Goal: Task Accomplishment & Management: Use online tool/utility

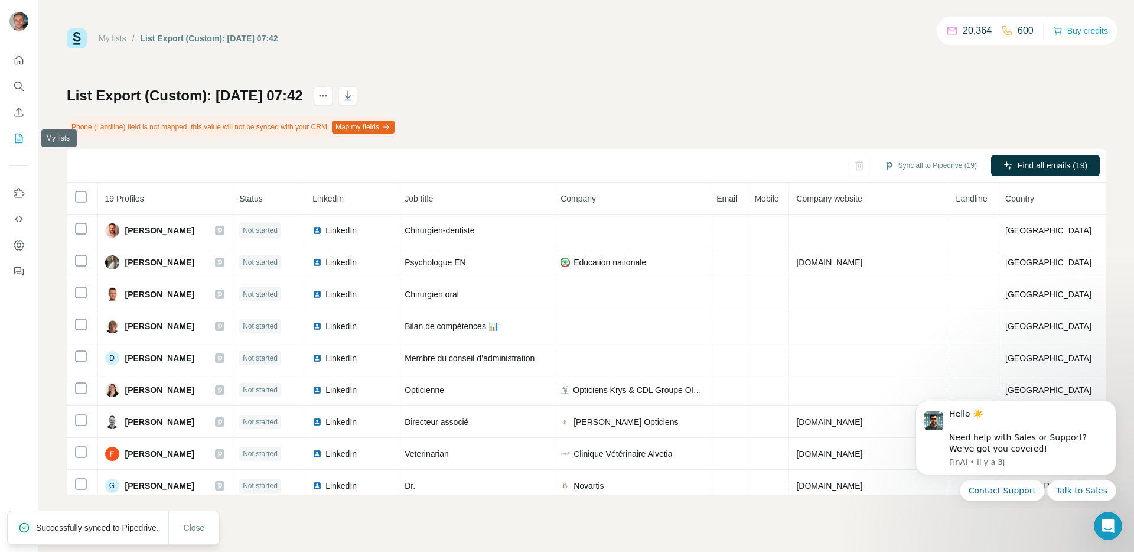
click at [22, 135] on icon "My lists" at bounding box center [19, 138] width 12 height 12
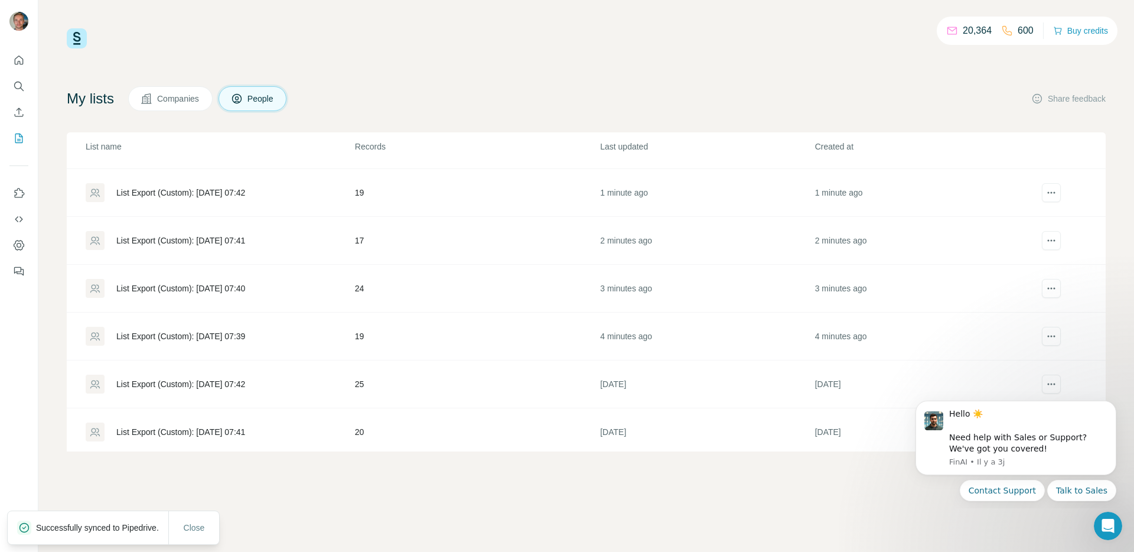
scroll to position [94, 0]
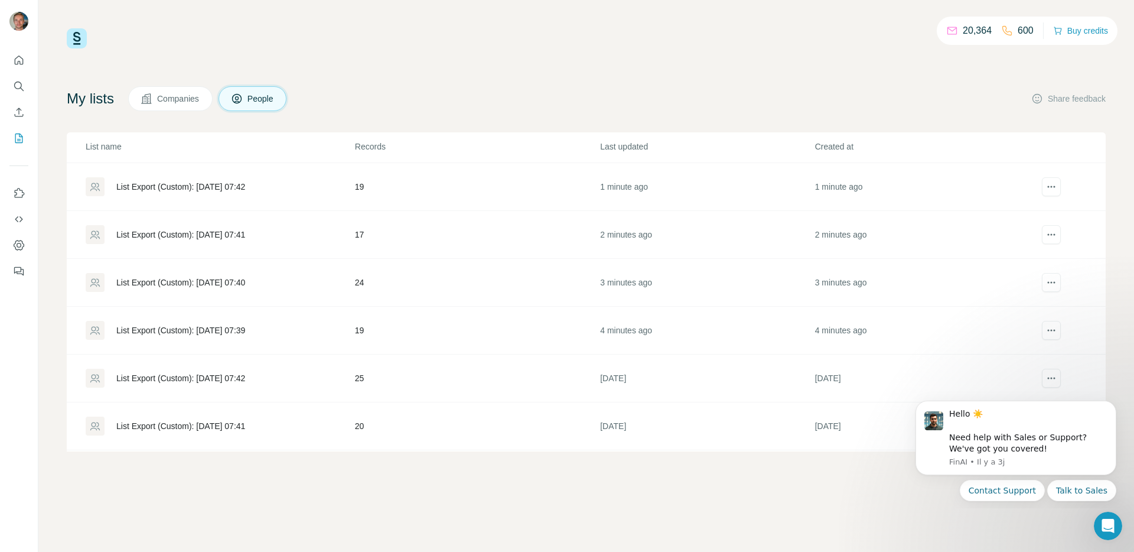
click at [188, 330] on div "List Export (Custom): [DATE] 07:39" at bounding box center [180, 330] width 129 height 12
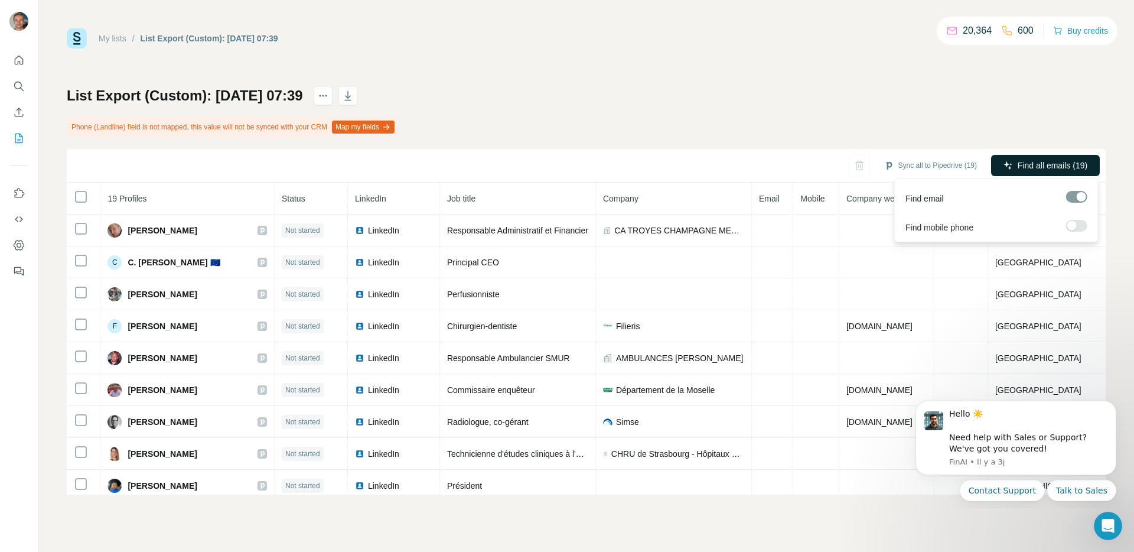
click at [1025, 170] on span "Find all emails (19)" at bounding box center [1053, 165] width 70 height 12
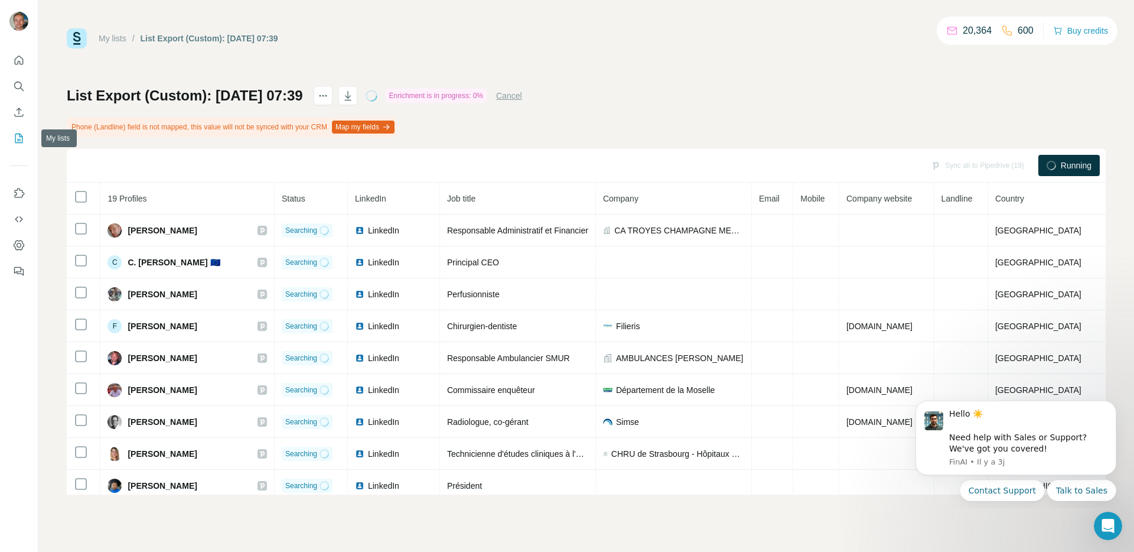
click at [24, 139] on icon "My lists" at bounding box center [19, 138] width 12 height 12
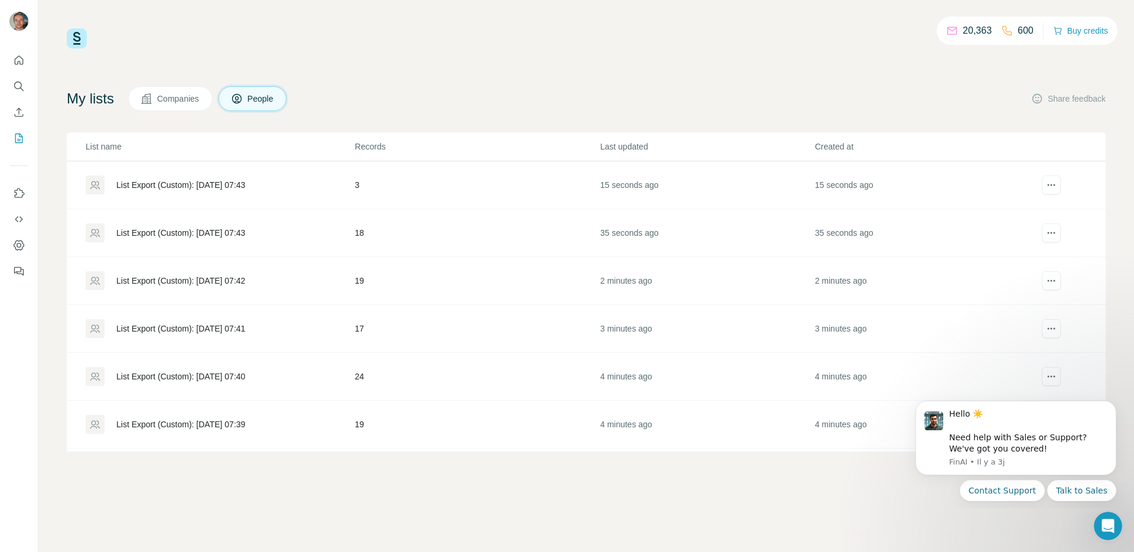
click at [191, 375] on div "List Export (Custom): [DATE] 07:40" at bounding box center [180, 376] width 129 height 12
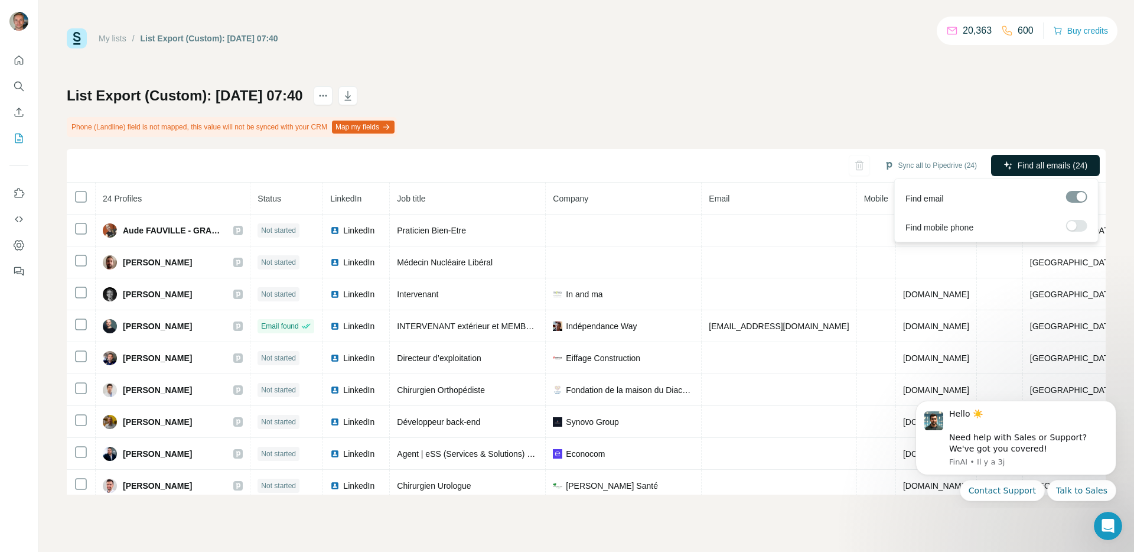
click at [1008, 165] on icon "button" at bounding box center [1007, 165] width 9 height 9
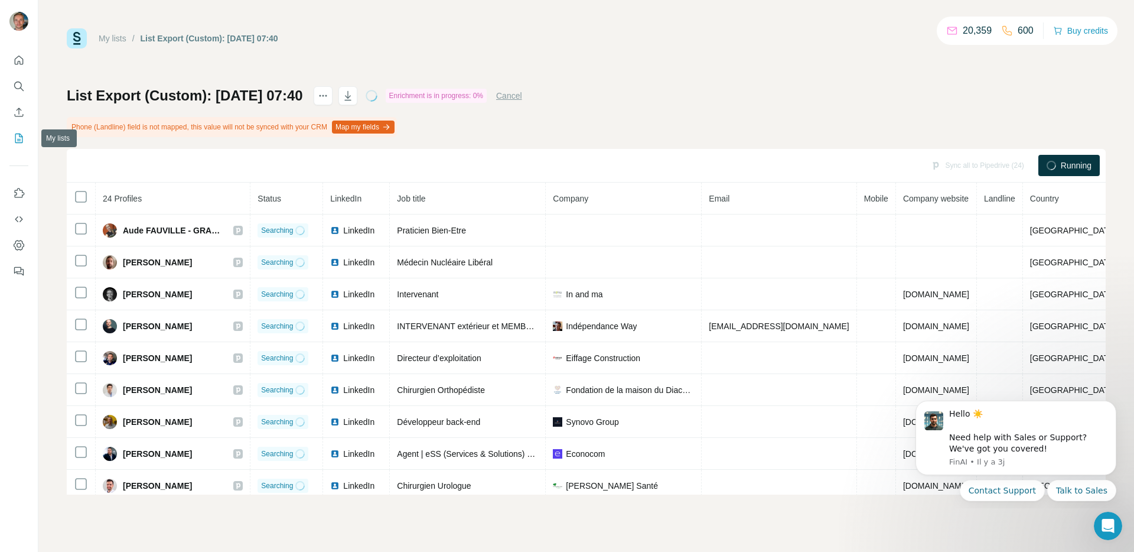
click at [23, 140] on icon "My lists" at bounding box center [19, 138] width 12 height 12
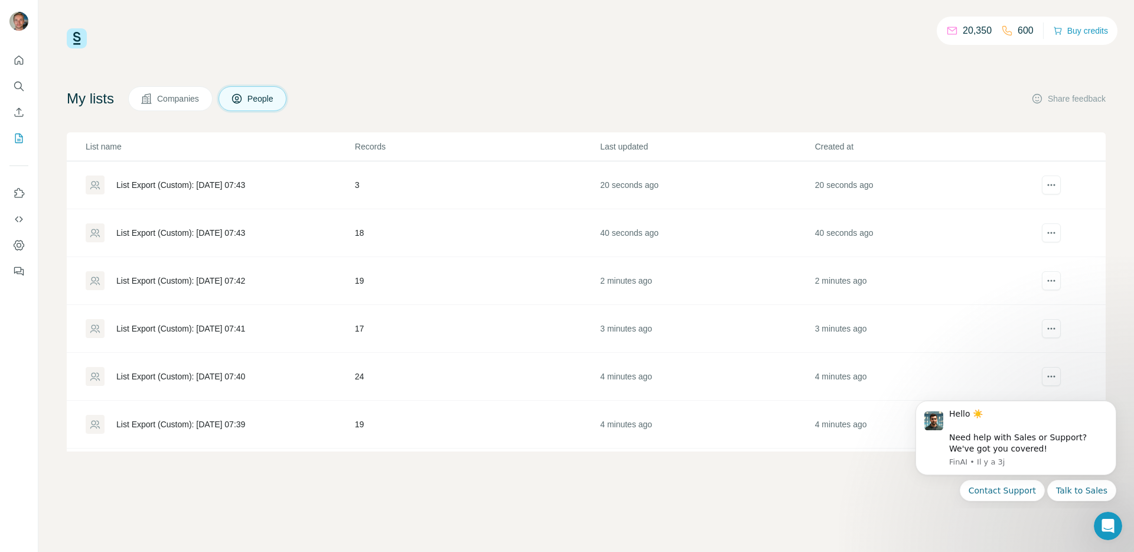
click at [216, 329] on div "List Export (Custom): [DATE] 07:41" at bounding box center [180, 328] width 129 height 12
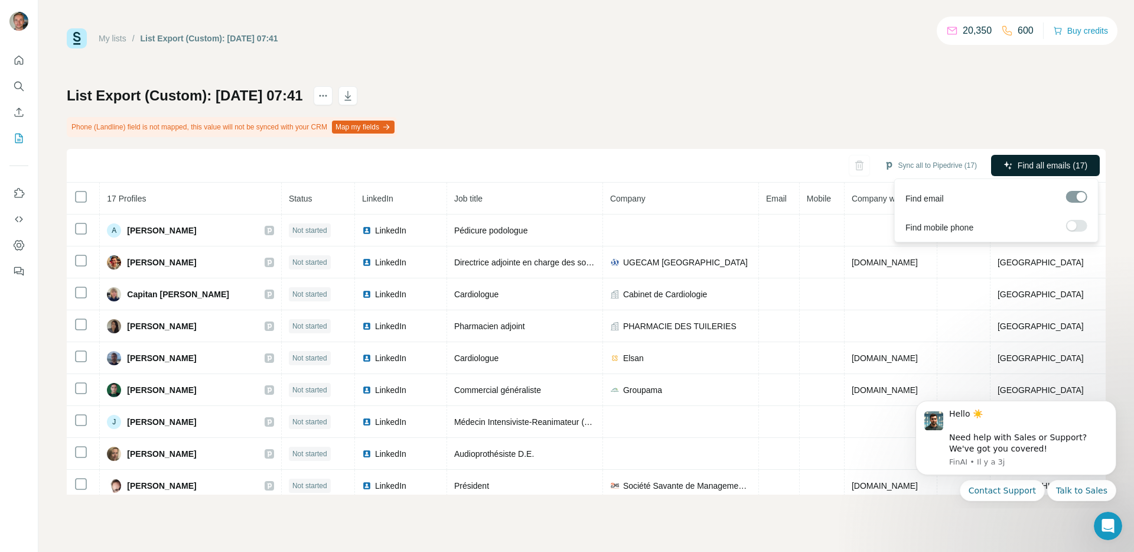
click at [1047, 161] on span "Find all emails (17)" at bounding box center [1053, 165] width 70 height 12
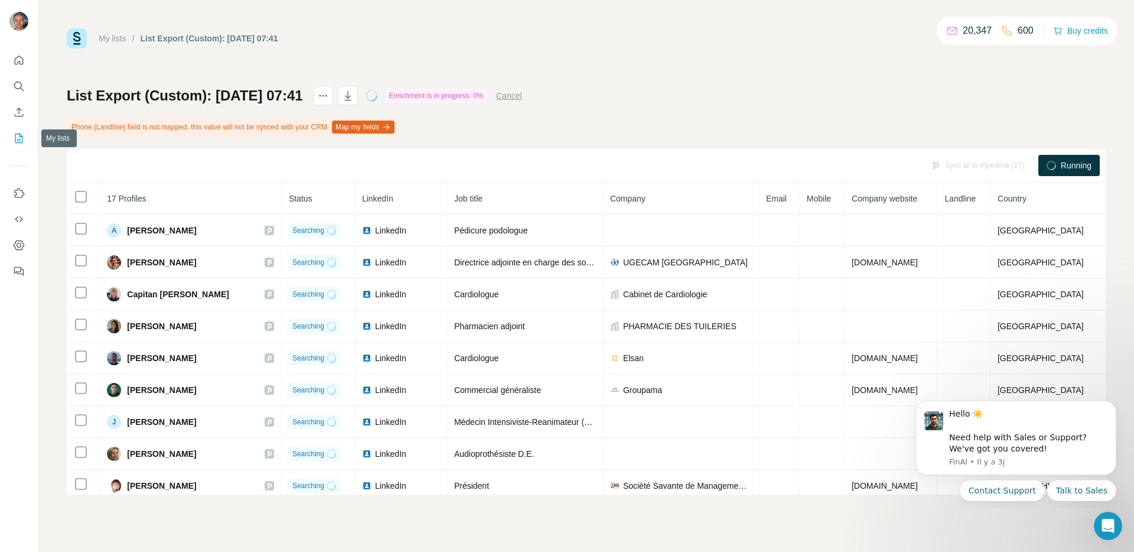
click at [20, 129] on button "My lists" at bounding box center [18, 138] width 19 height 21
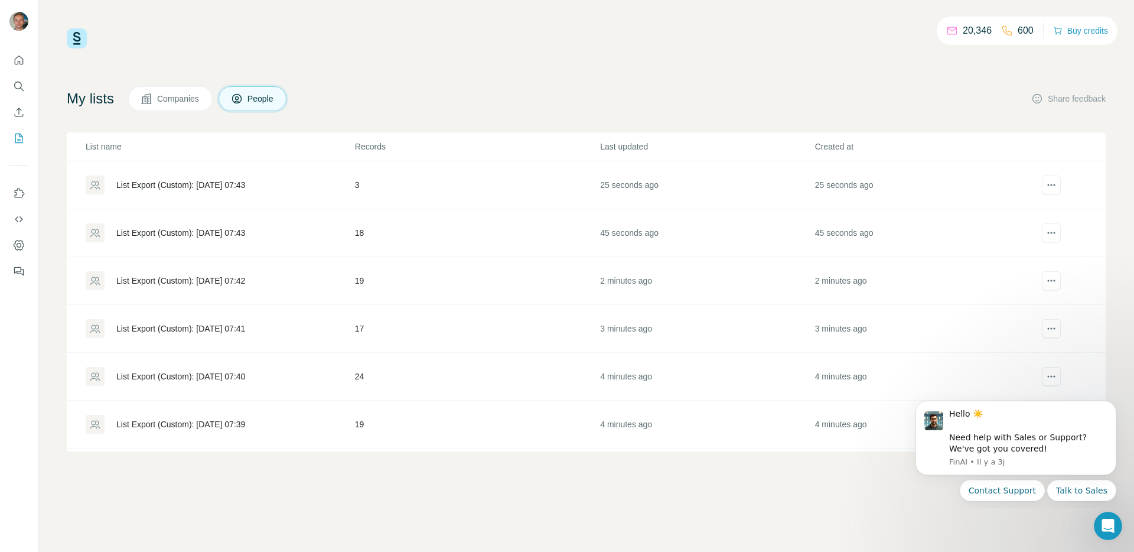
click at [231, 278] on div "List Export (Custom): [DATE] 07:42" at bounding box center [180, 281] width 129 height 12
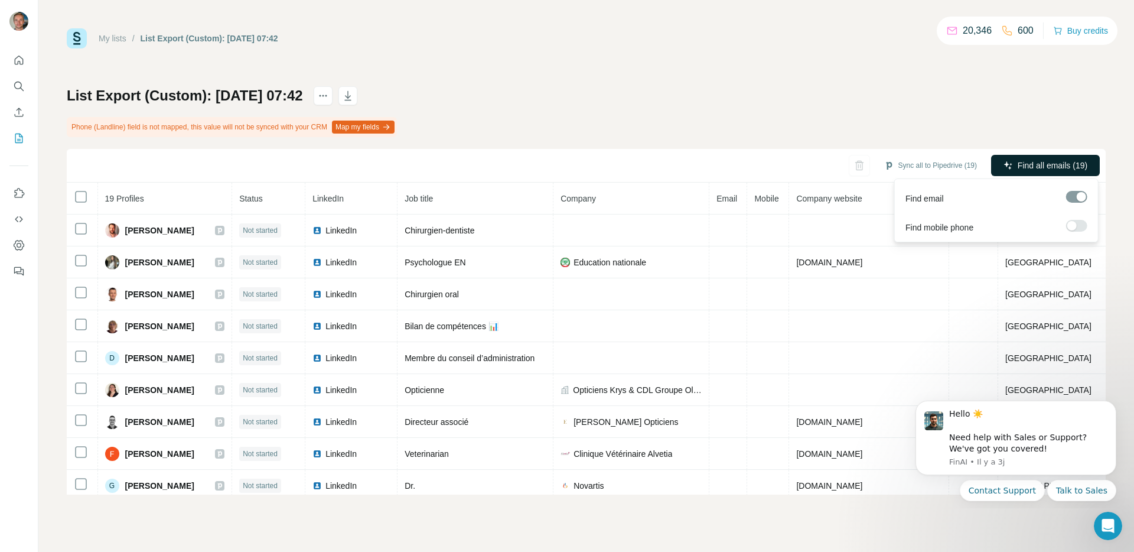
click at [1044, 167] on span "Find all emails (19)" at bounding box center [1053, 165] width 70 height 12
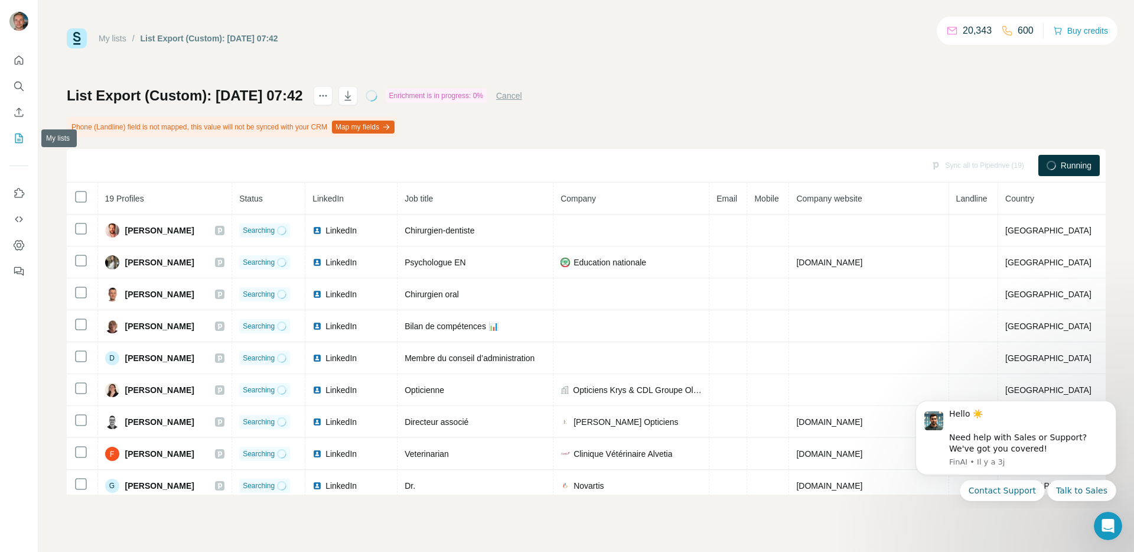
click at [19, 135] on icon "My lists" at bounding box center [19, 138] width 12 height 12
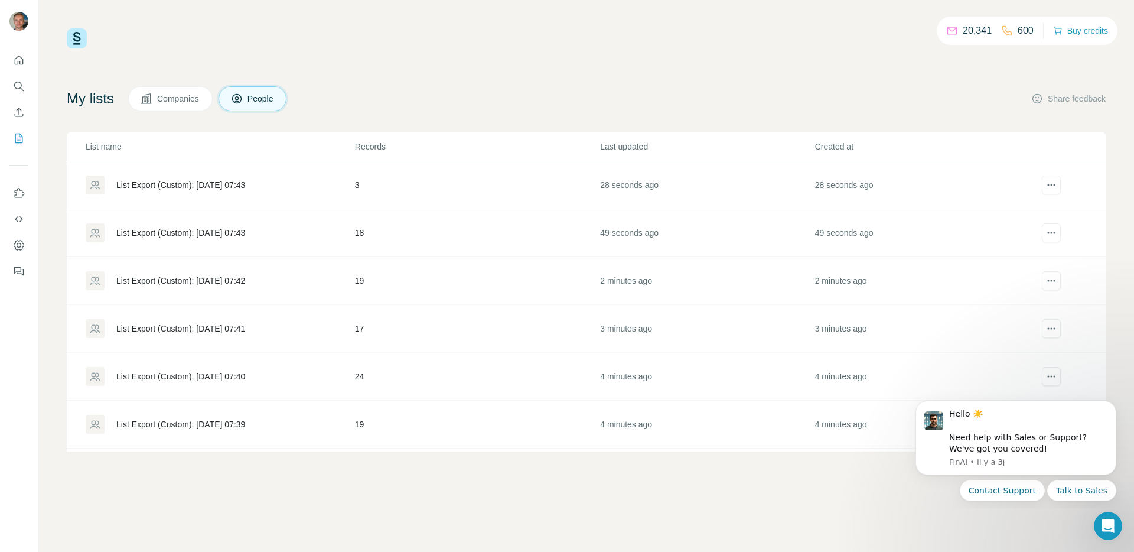
click at [211, 245] on td "List Export (Custom): [DATE] 07:43" at bounding box center [211, 233] width 288 height 48
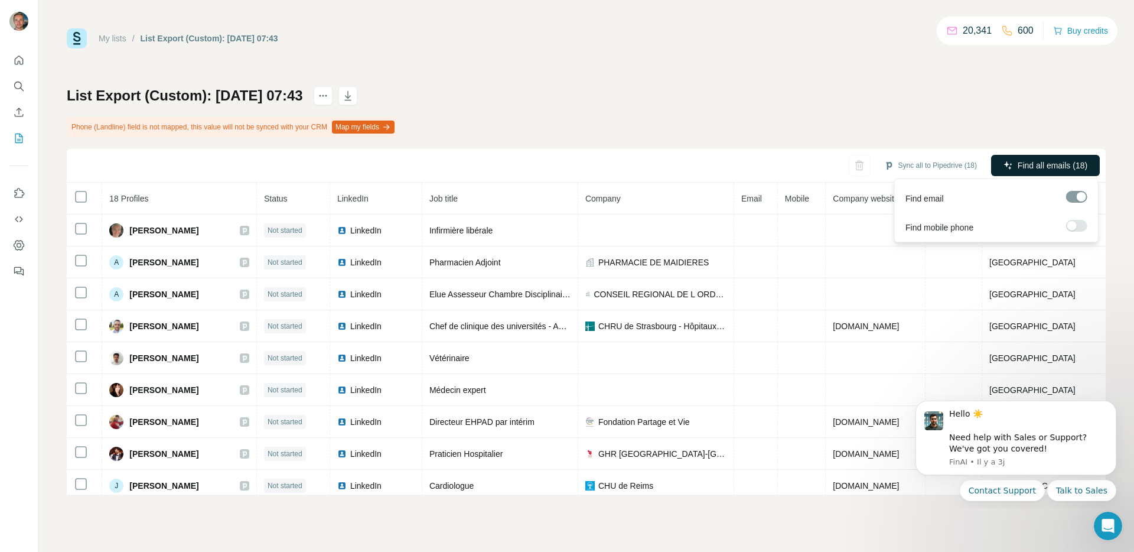
click at [1018, 164] on span "Find all emails (18)" at bounding box center [1053, 165] width 70 height 12
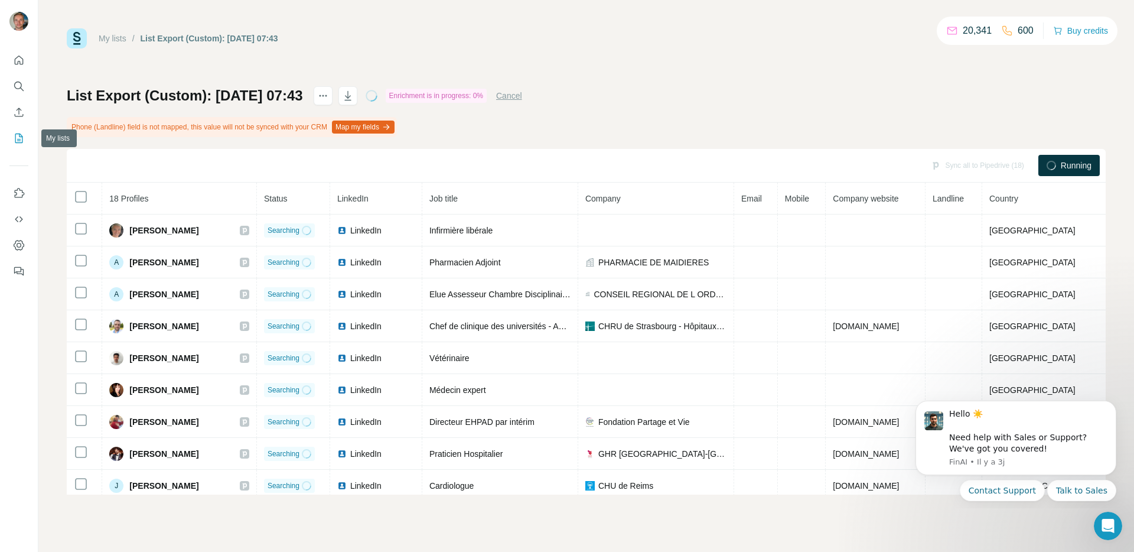
click at [24, 132] on icon "My lists" at bounding box center [19, 138] width 12 height 12
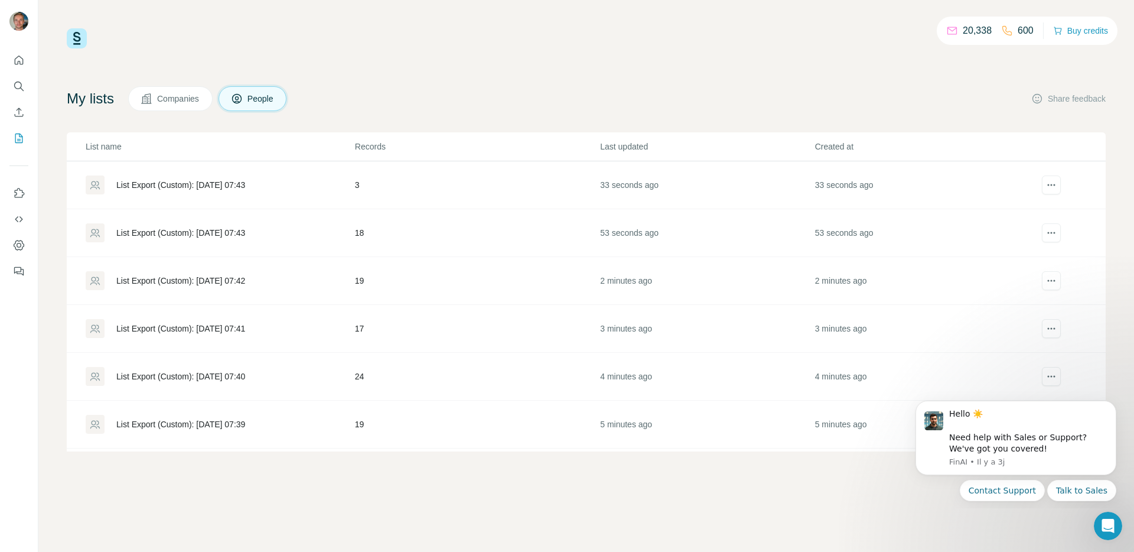
click at [193, 199] on td "List Export (Custom): [DATE] 07:43" at bounding box center [211, 185] width 288 height 48
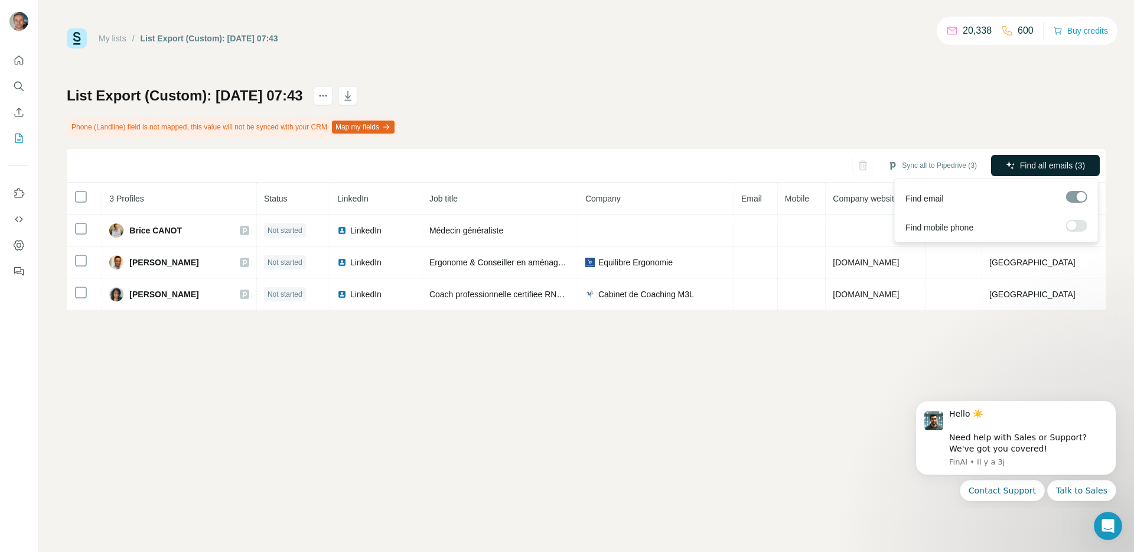
click at [1028, 165] on span "Find all emails (3)" at bounding box center [1052, 165] width 65 height 12
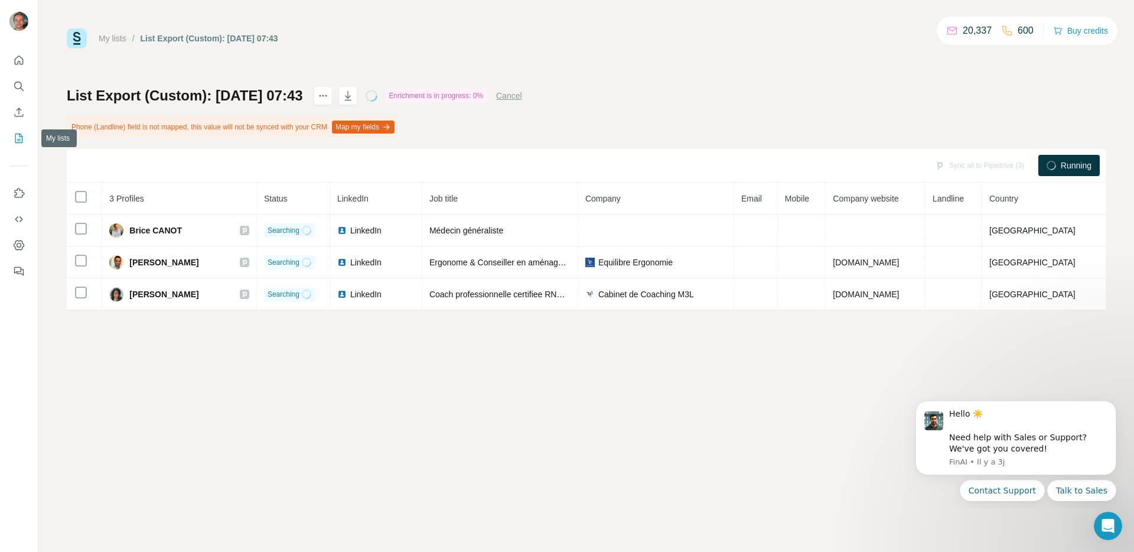
click at [14, 131] on button "My lists" at bounding box center [18, 138] width 19 height 21
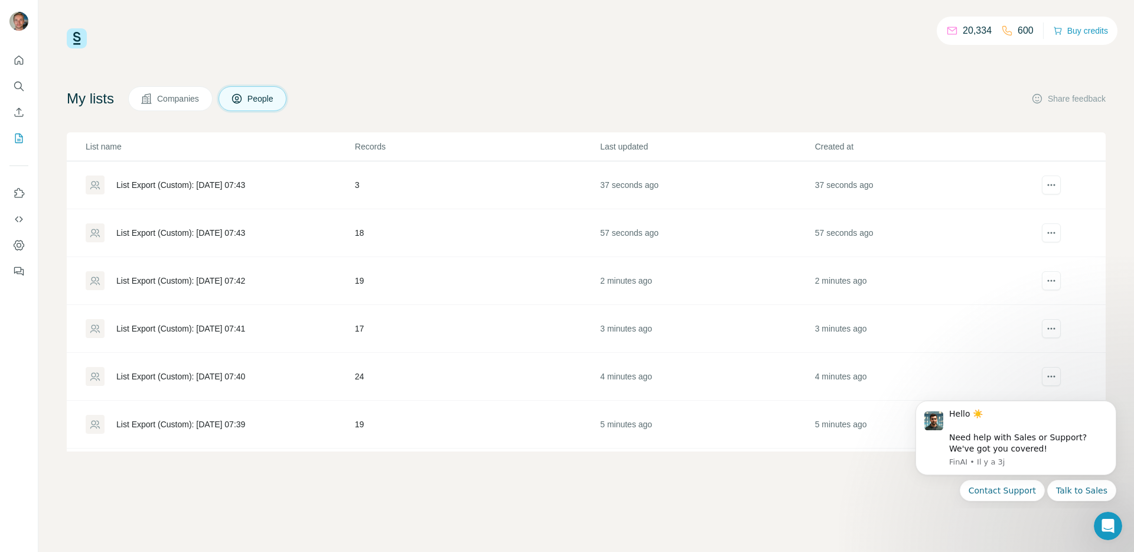
click at [194, 242] on div "List Export (Custom): [DATE] 07:43" at bounding box center [220, 232] width 268 height 19
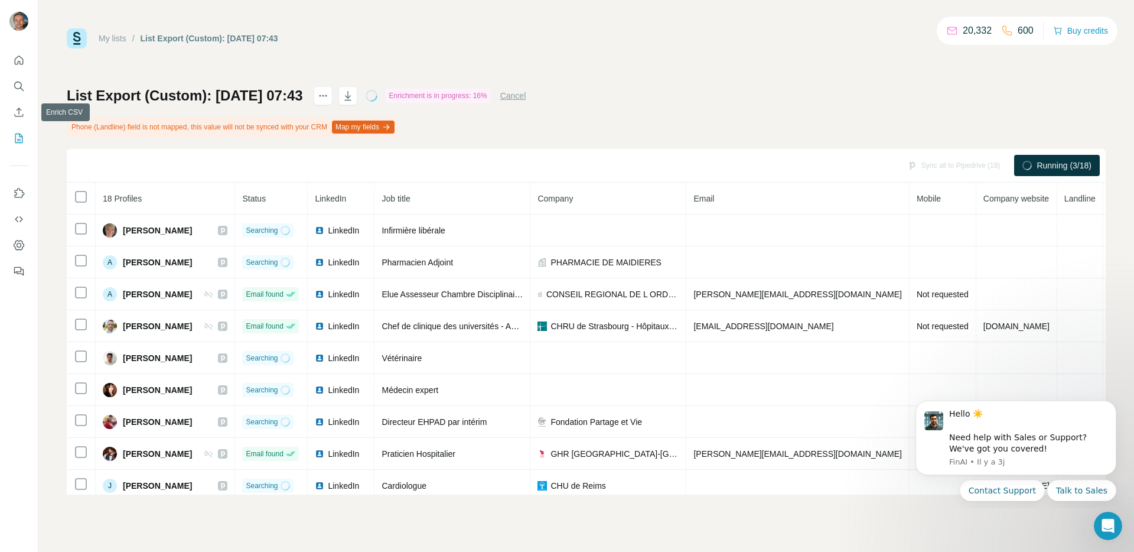
click at [18, 127] on nav at bounding box center [18, 99] width 19 height 99
click at [18, 131] on button "My lists" at bounding box center [18, 138] width 19 height 21
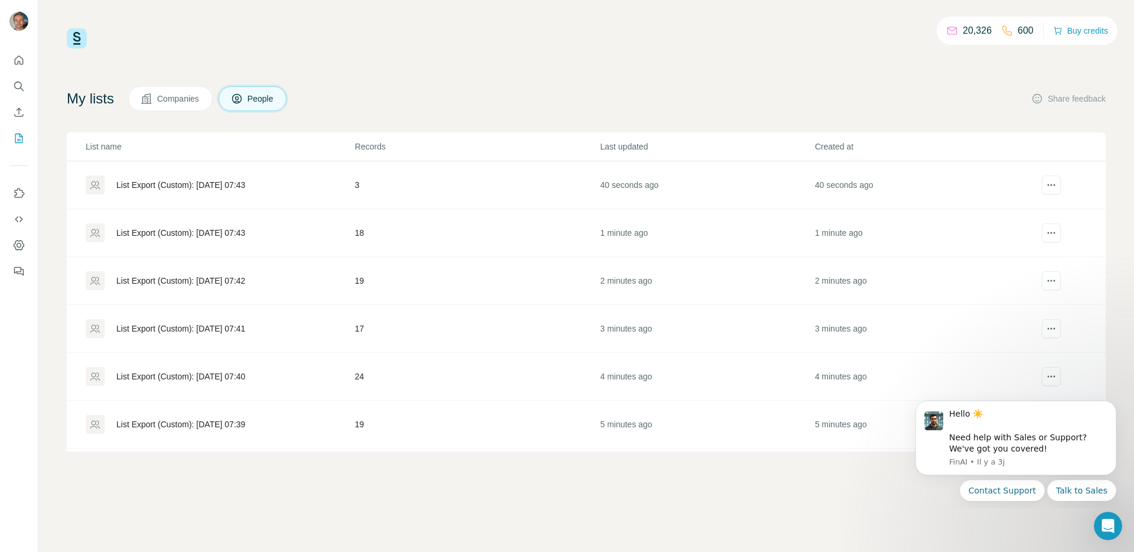
click at [155, 286] on div "List Export (Custom): [DATE] 07:42" at bounding box center [220, 280] width 268 height 19
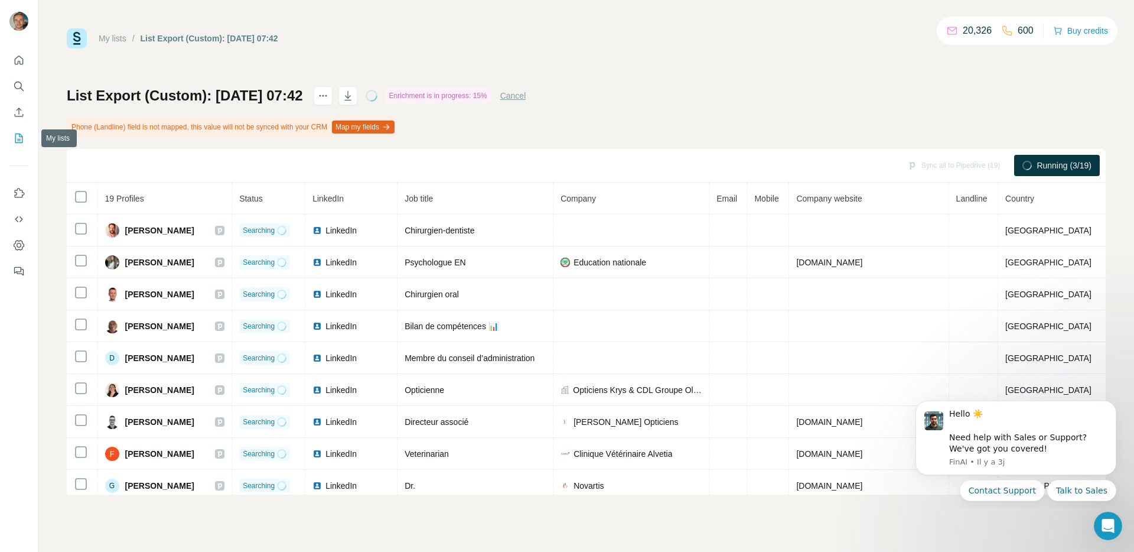
click at [22, 141] on icon "My lists" at bounding box center [19, 138] width 12 height 12
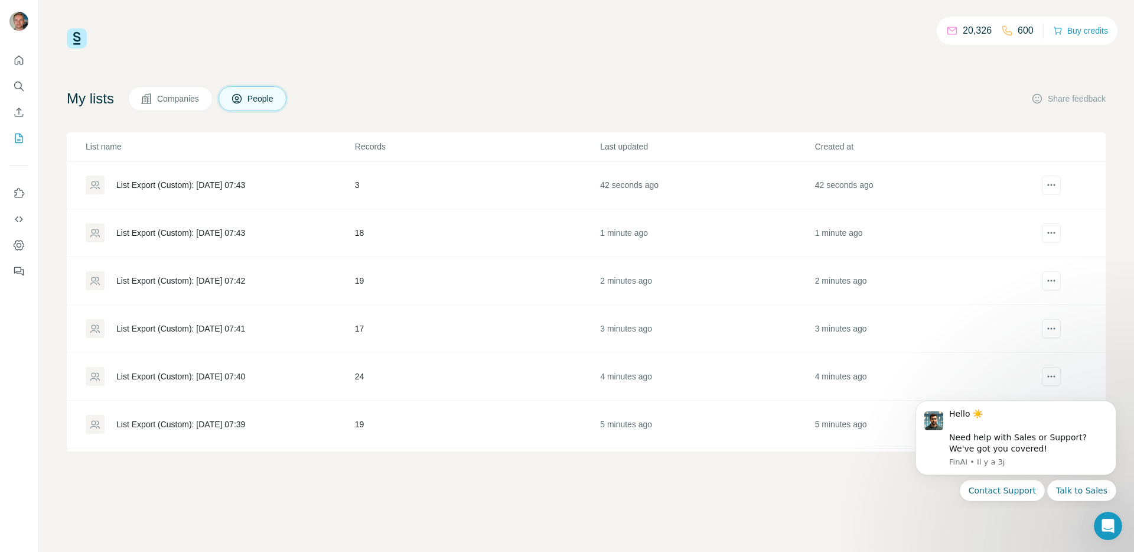
click at [207, 331] on div "List Export (Custom): [DATE] 07:41" at bounding box center [180, 328] width 129 height 12
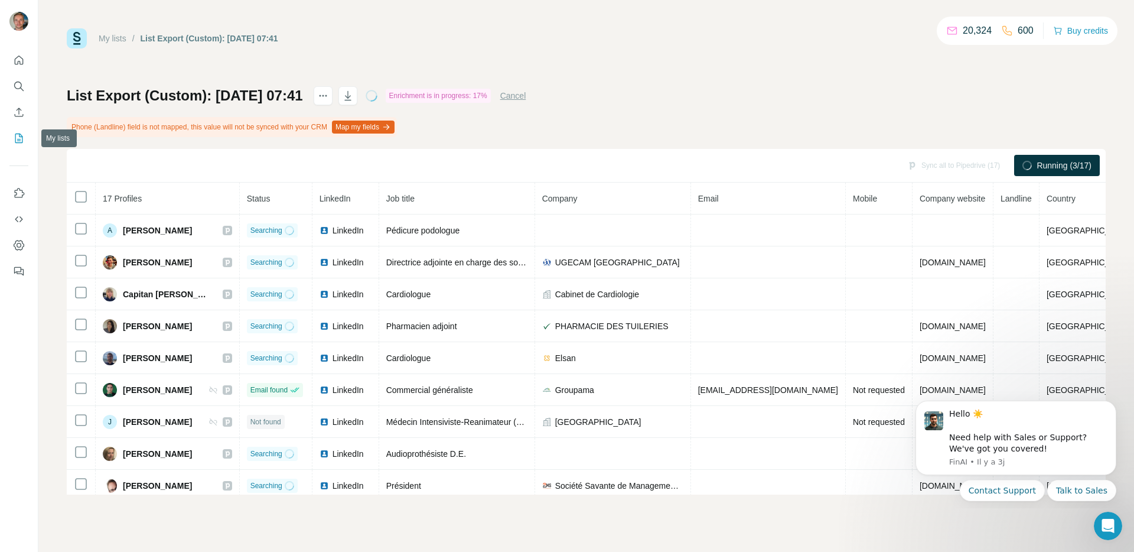
click at [18, 139] on icon "My lists" at bounding box center [20, 137] width 6 height 8
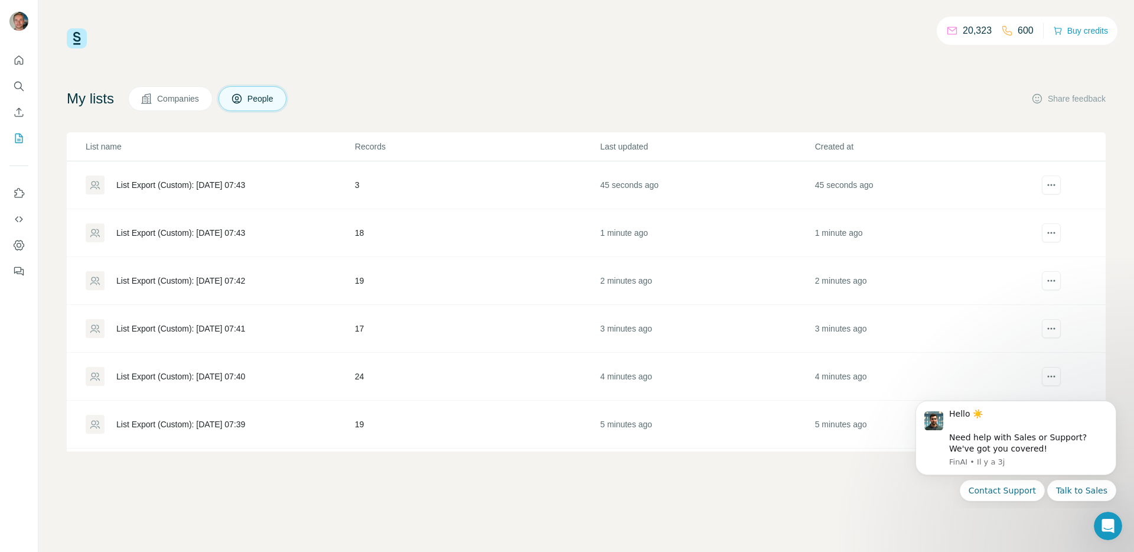
click at [182, 387] on td "List Export (Custom): [DATE] 07:40" at bounding box center [211, 377] width 288 height 48
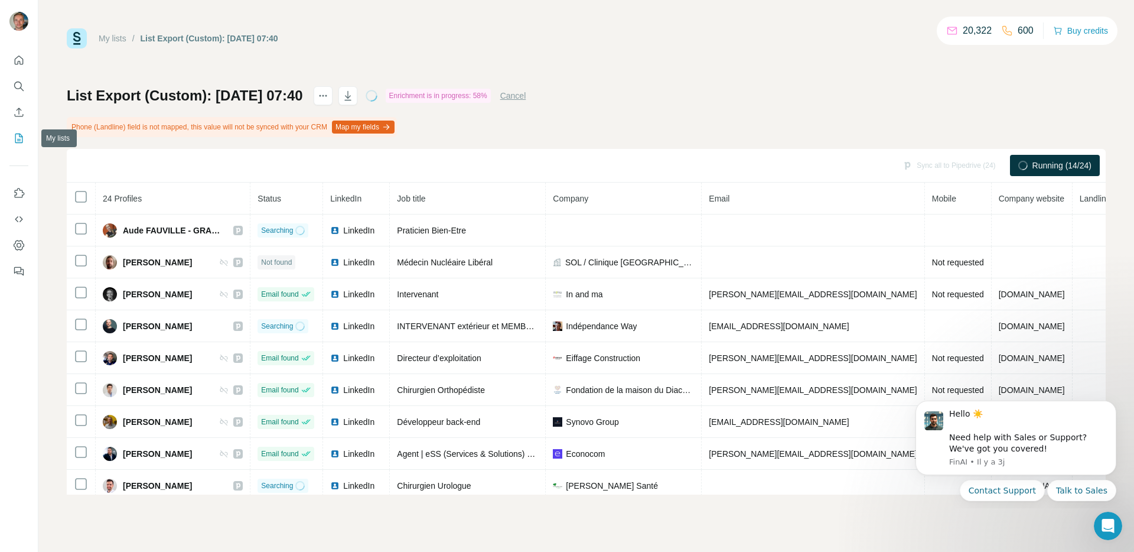
click at [18, 133] on icon "My lists" at bounding box center [19, 137] width 8 height 9
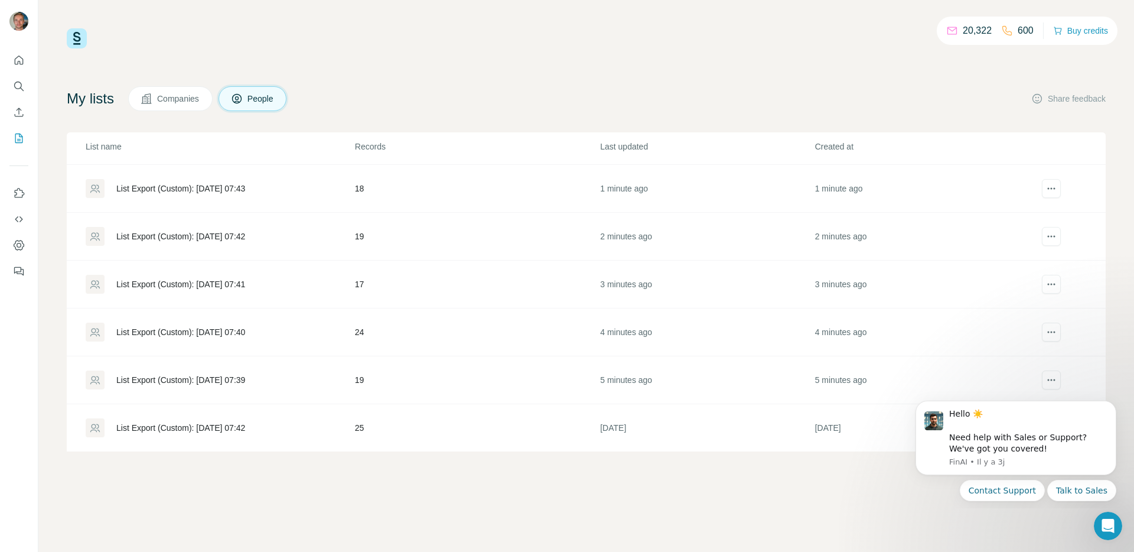
scroll to position [45, 0]
click at [201, 389] on td "List Export (Custom): [DATE] 07:39" at bounding box center [211, 380] width 288 height 48
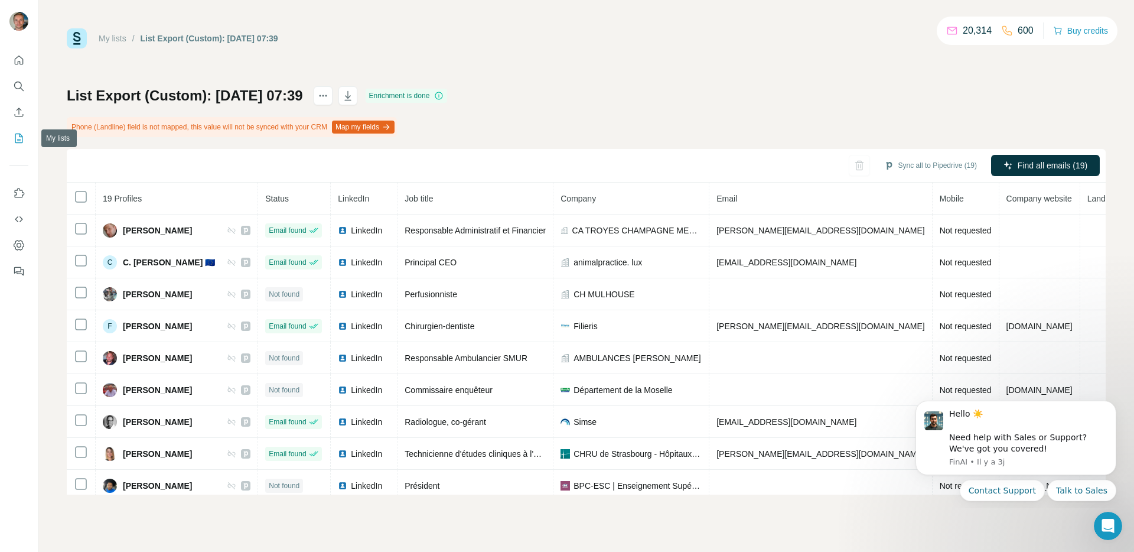
click at [21, 139] on icon "My lists" at bounding box center [19, 138] width 12 height 12
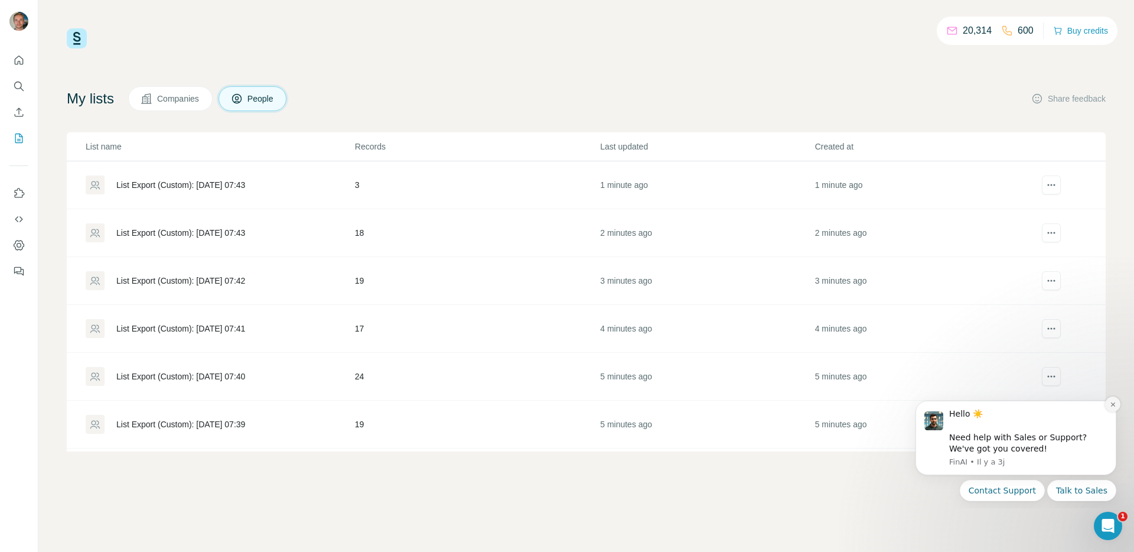
click at [1115, 404] on icon "Dismiss notification" at bounding box center [1113, 404] width 6 height 6
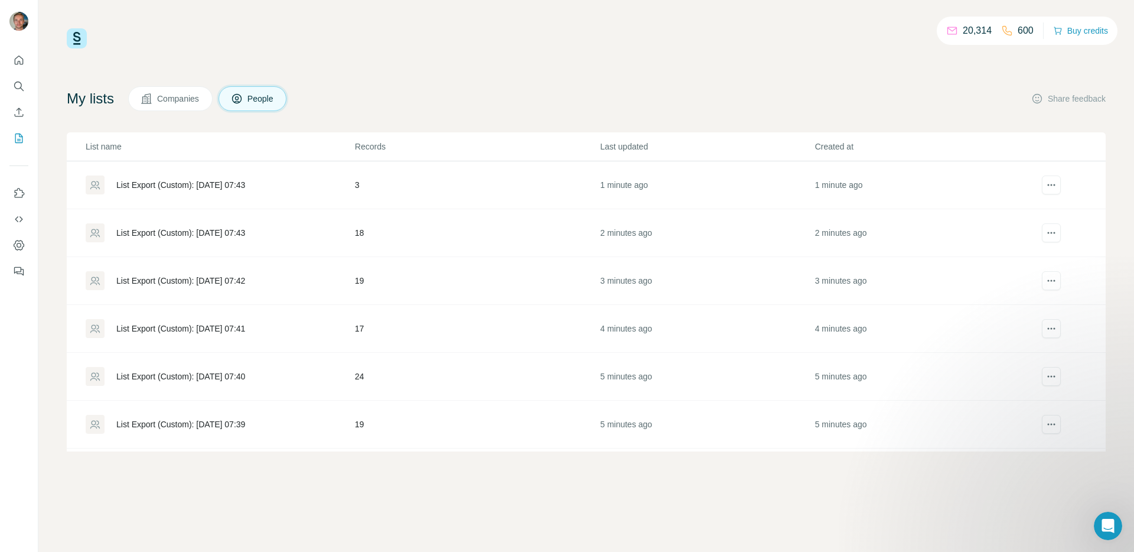
click at [213, 181] on div "List Export (Custom): [DATE] 07:43" at bounding box center [180, 185] width 129 height 12
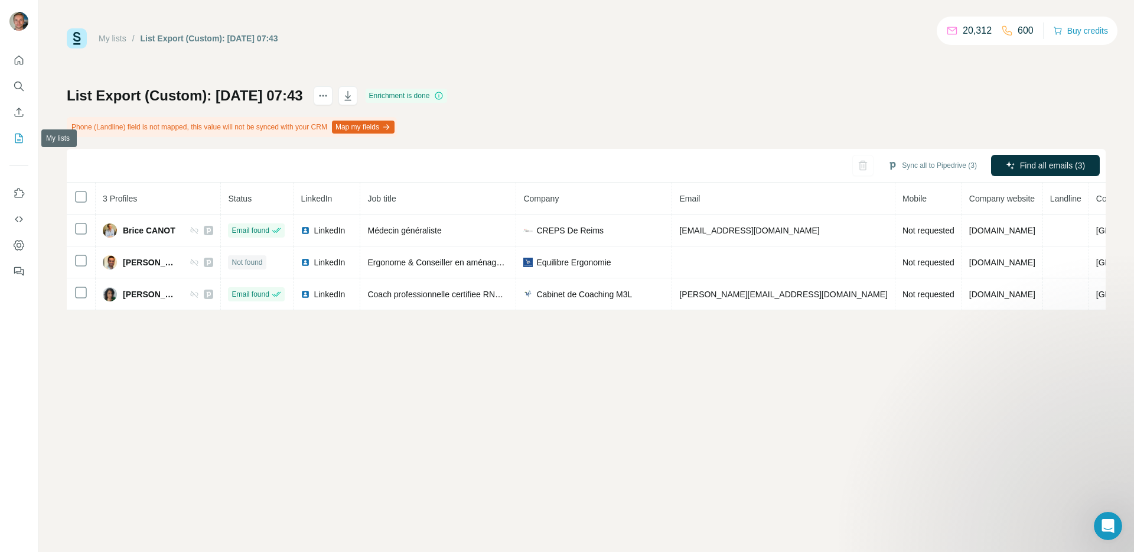
click at [13, 134] on icon "My lists" at bounding box center [19, 138] width 12 height 12
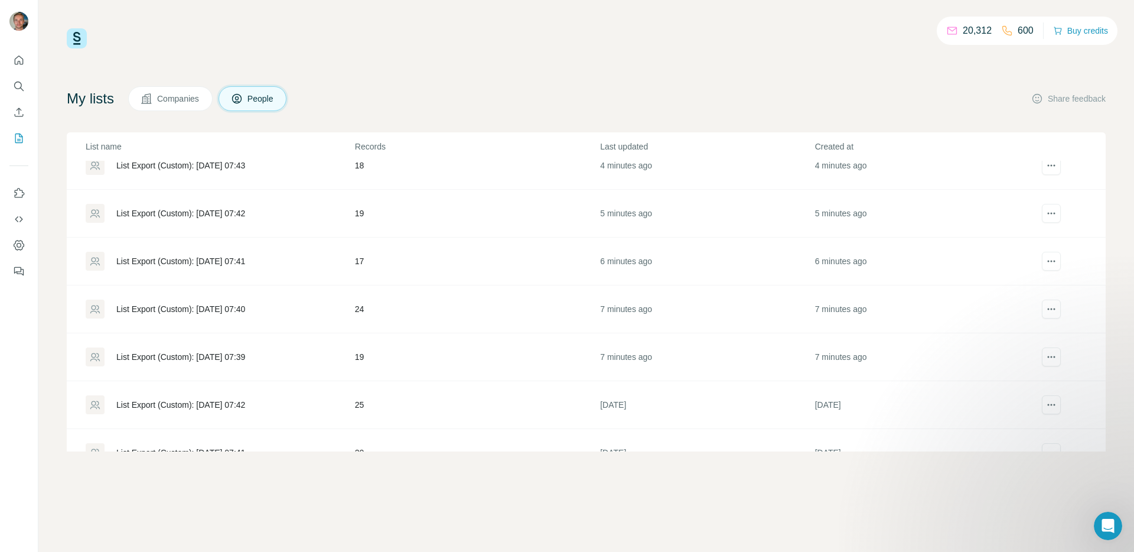
scroll to position [70, 0]
click at [205, 354] on div "List Export (Custom): [DATE] 07:39" at bounding box center [180, 354] width 129 height 12
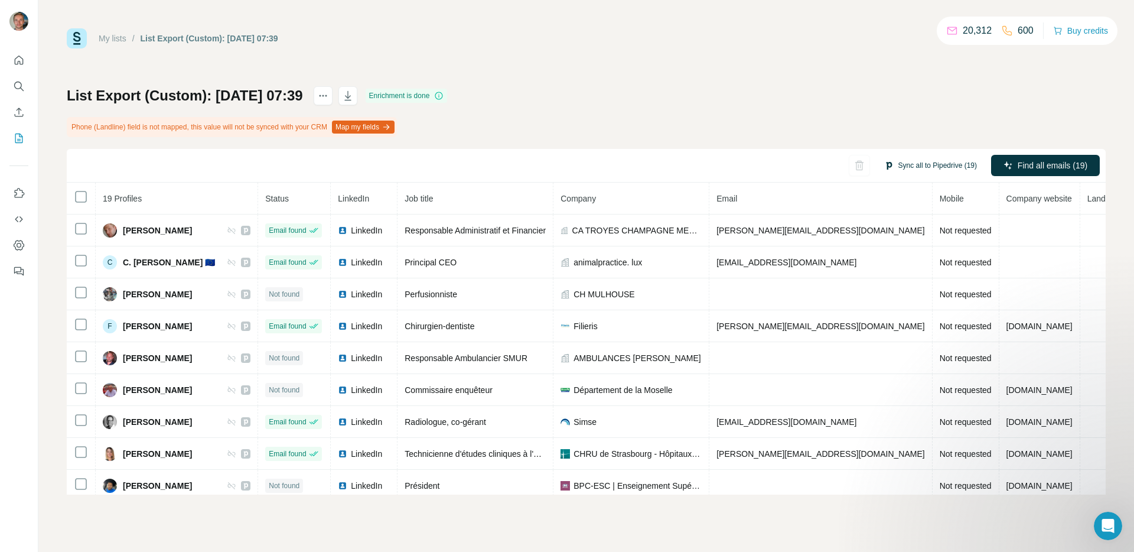
click at [927, 162] on button "Sync all to Pipedrive (19)" at bounding box center [930, 166] width 109 height 18
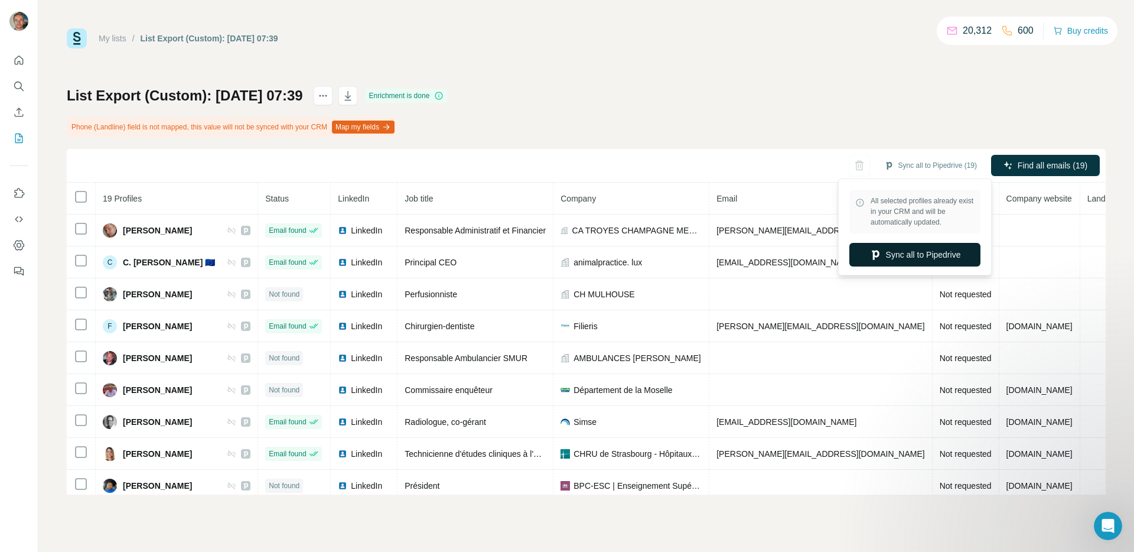
click at [894, 256] on button "Sync all to Pipedrive" at bounding box center [914, 255] width 131 height 24
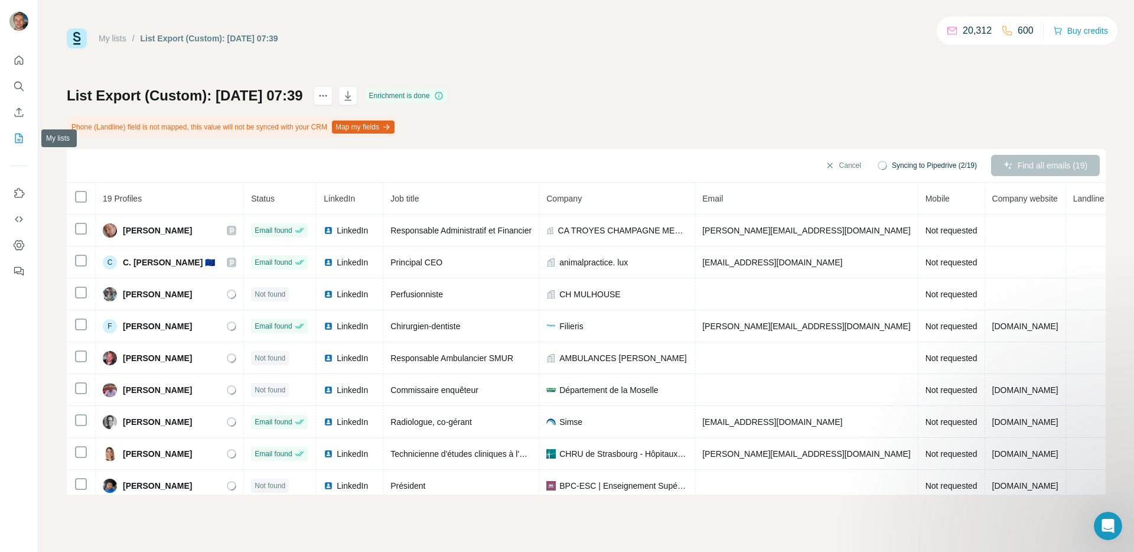
click at [18, 139] on icon "My lists" at bounding box center [20, 137] width 6 height 8
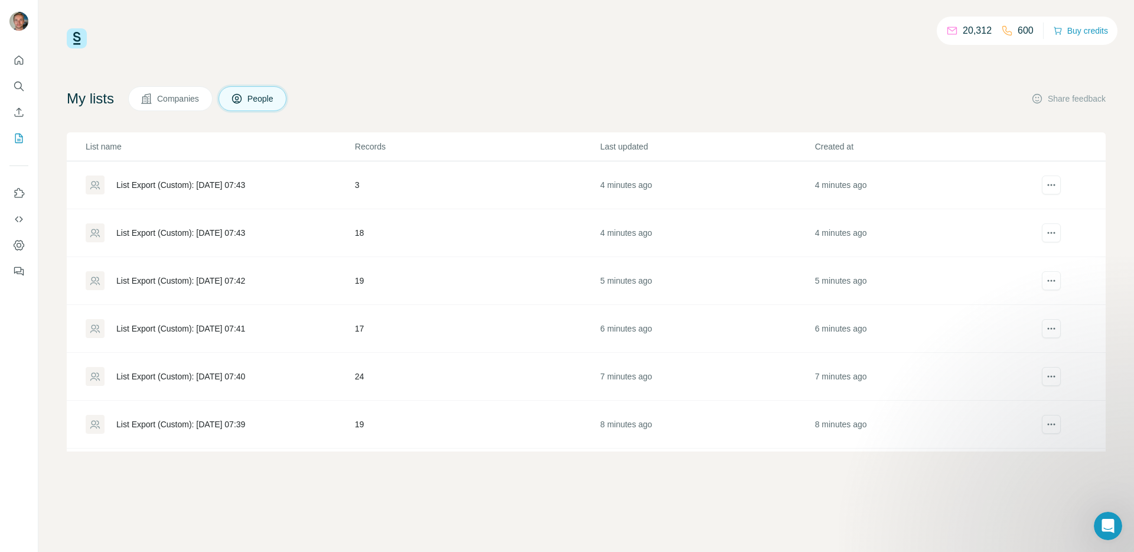
click at [221, 364] on td "List Export (Custom): [DATE] 07:40" at bounding box center [211, 377] width 288 height 48
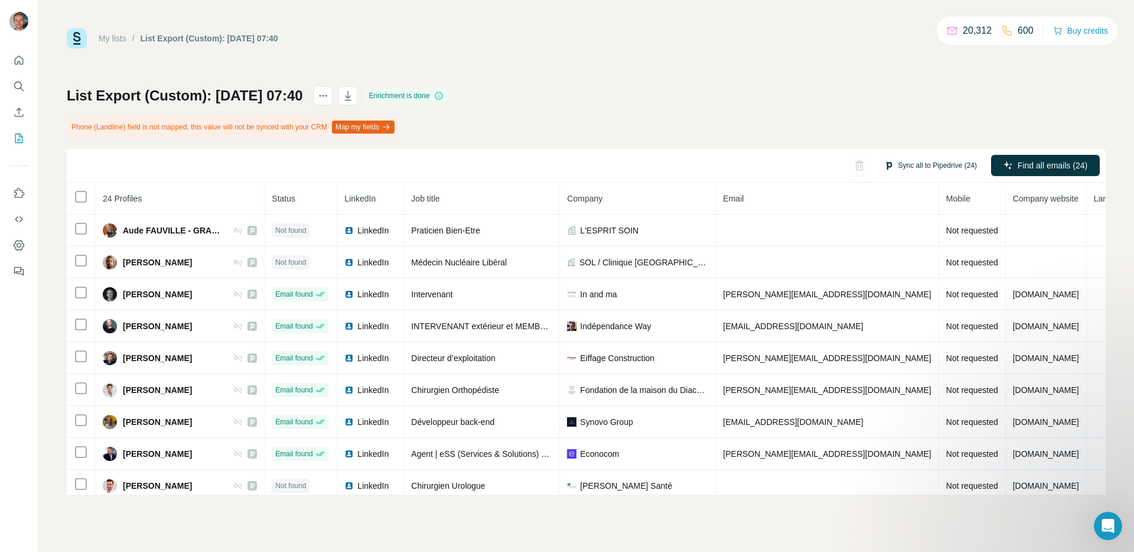
click at [945, 165] on button "Sync all to Pipedrive (24)" at bounding box center [930, 166] width 109 height 18
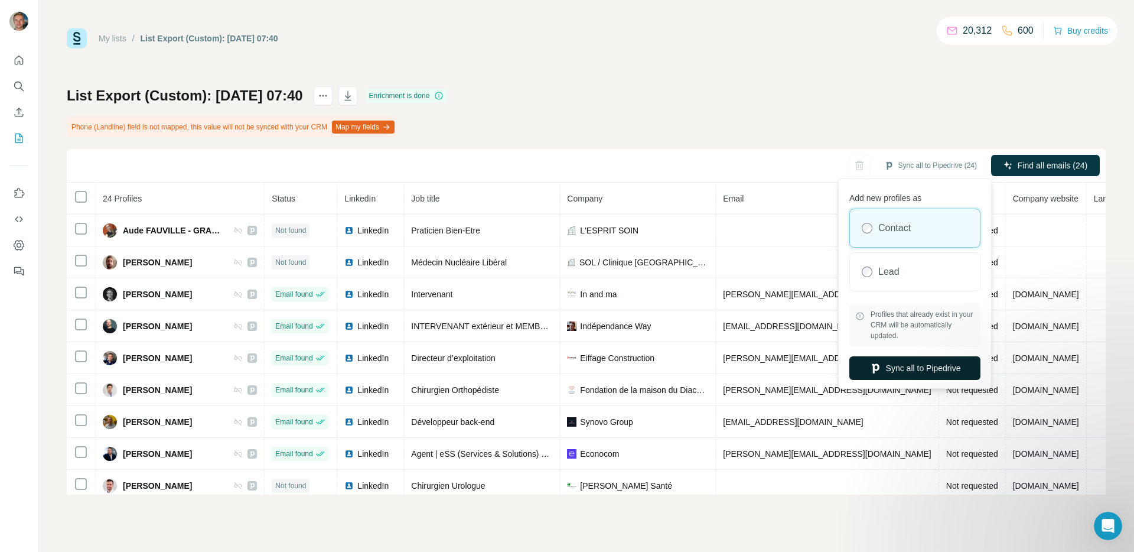
click at [905, 369] on button "Sync all to Pipedrive" at bounding box center [914, 368] width 131 height 24
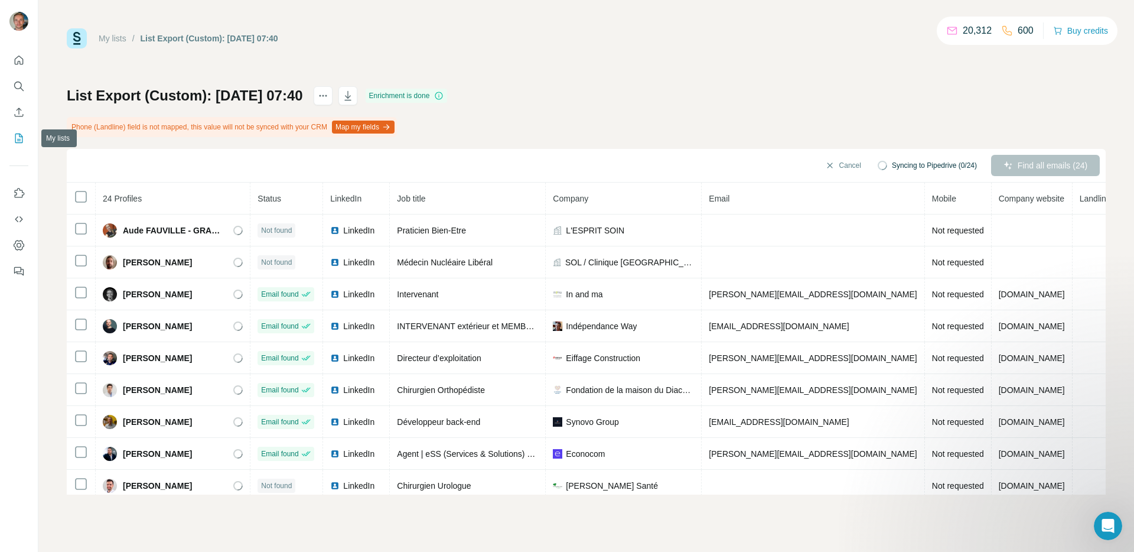
click at [21, 143] on icon "My lists" at bounding box center [19, 138] width 12 height 12
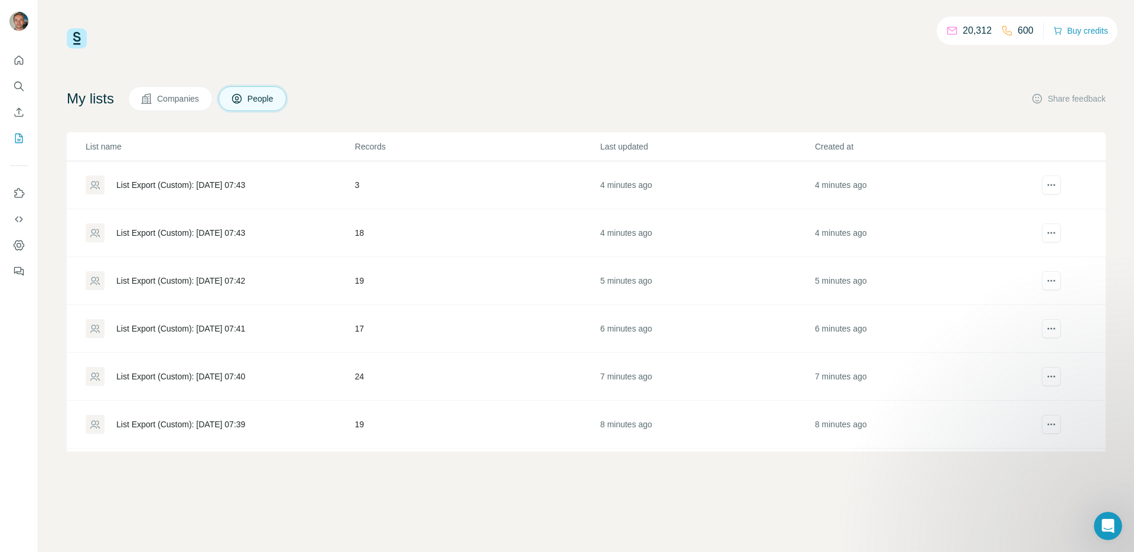
click at [220, 335] on div "List Export (Custom): [DATE] 07:41" at bounding box center [220, 328] width 268 height 19
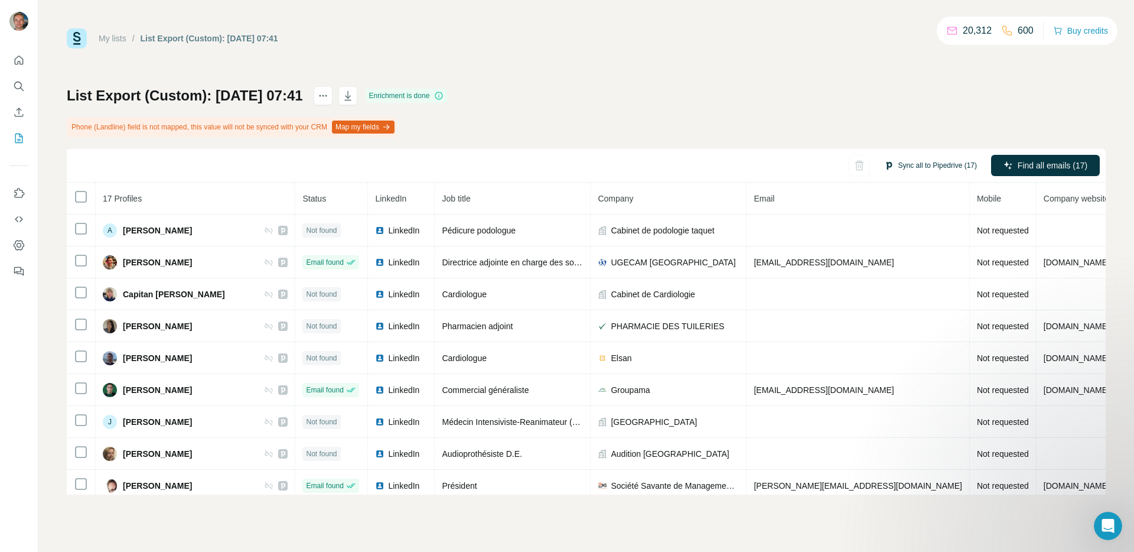
click at [924, 168] on button "Sync all to Pipedrive (17)" at bounding box center [930, 166] width 109 height 18
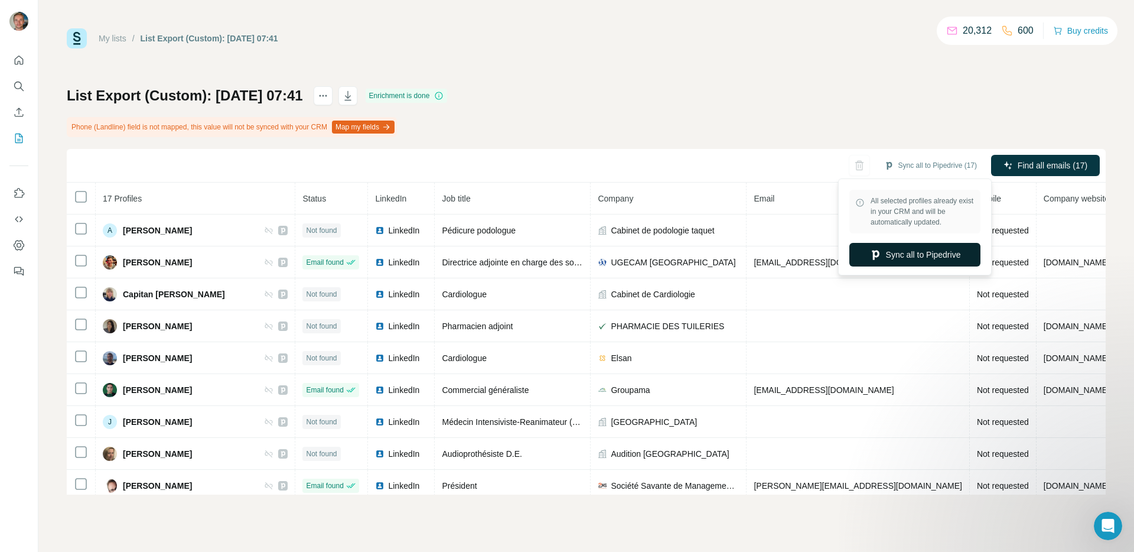
click at [891, 245] on button "Sync all to Pipedrive" at bounding box center [914, 255] width 131 height 24
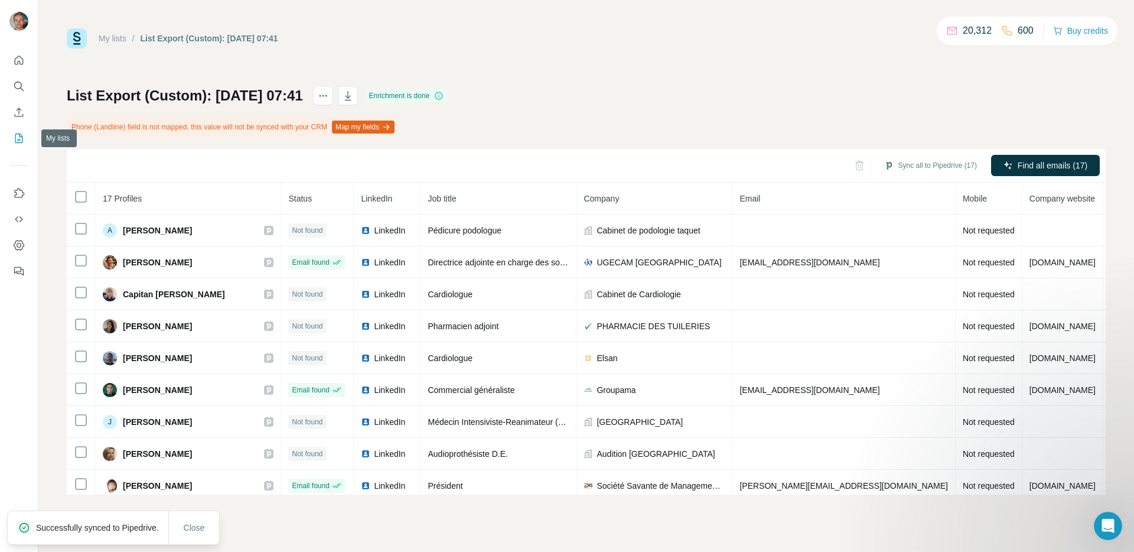
click at [17, 144] on icon "My lists" at bounding box center [19, 138] width 12 height 12
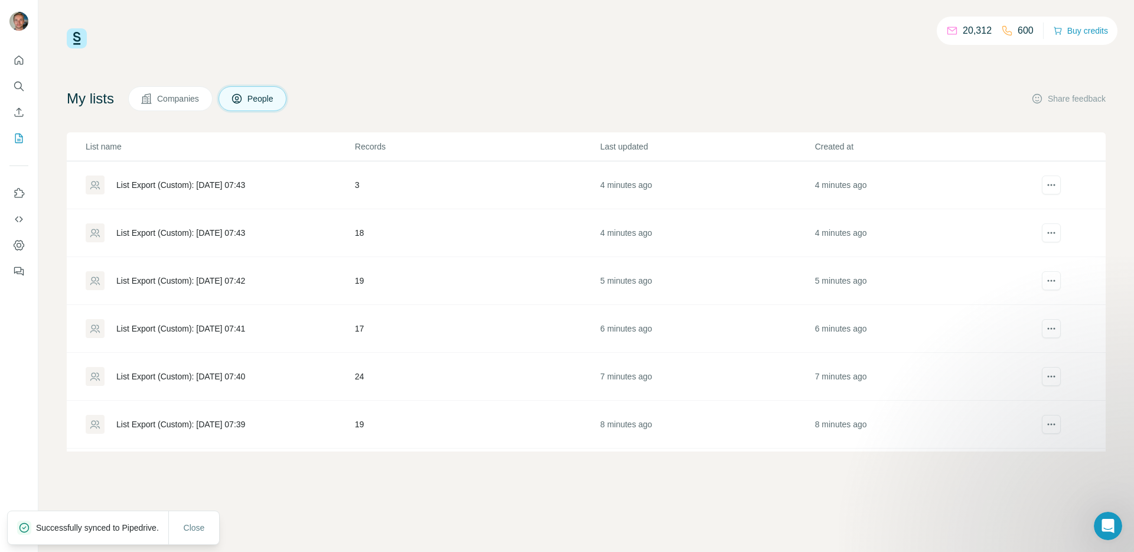
click at [215, 285] on div "List Export (Custom): [DATE] 07:42" at bounding box center [180, 281] width 129 height 12
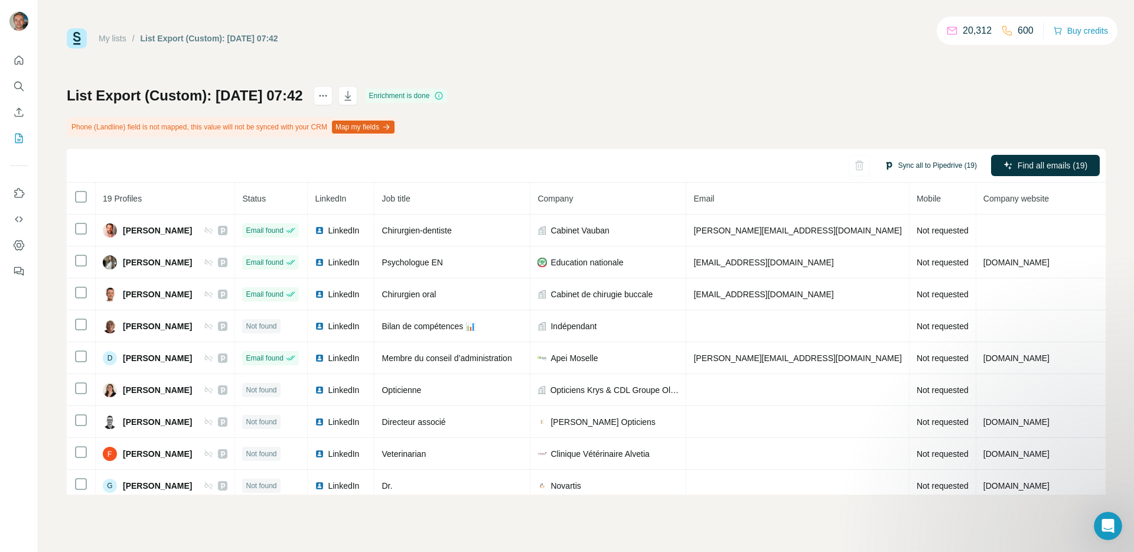
click at [970, 168] on button "Sync all to Pipedrive (19)" at bounding box center [930, 166] width 109 height 18
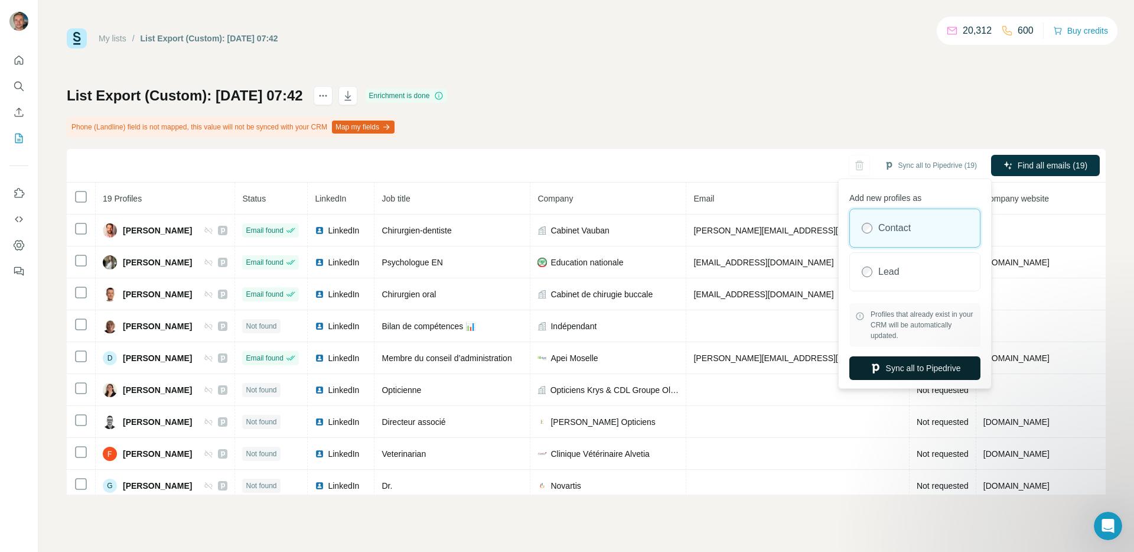
click at [908, 369] on button "Sync all to Pipedrive" at bounding box center [914, 368] width 131 height 24
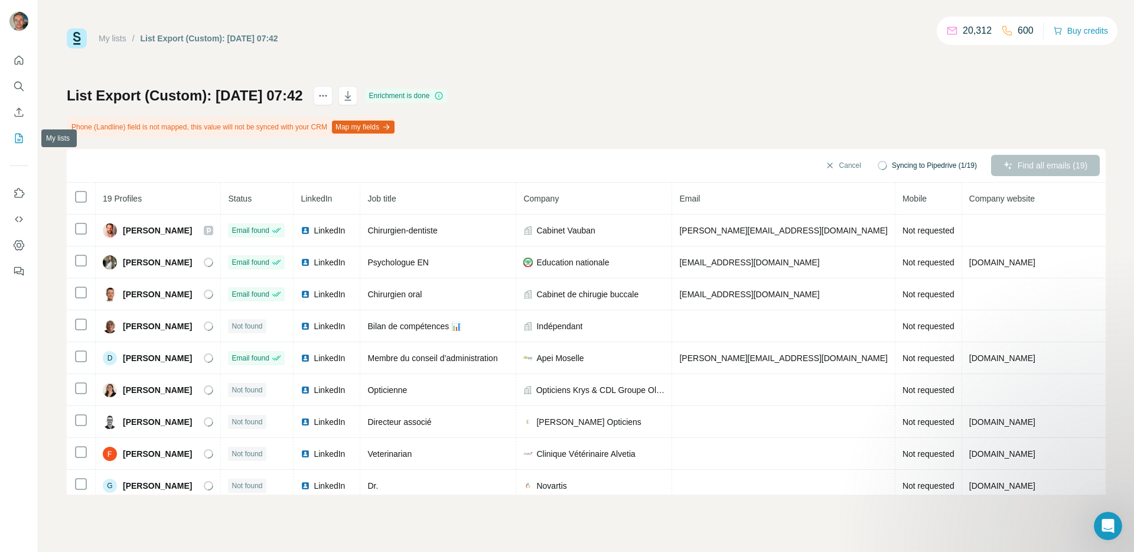
click at [8, 139] on div at bounding box center [19, 162] width 38 height 239
click at [28, 142] on div at bounding box center [19, 162] width 38 height 239
click at [20, 140] on icon "My lists" at bounding box center [20, 137] width 6 height 8
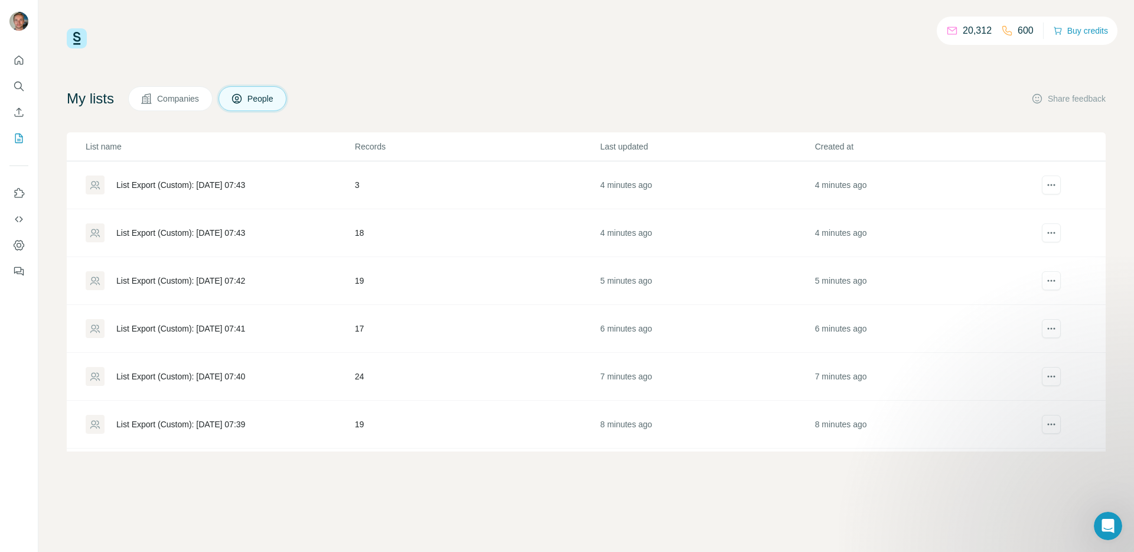
click at [206, 221] on td "List Export (Custom): [DATE] 07:43" at bounding box center [211, 233] width 288 height 48
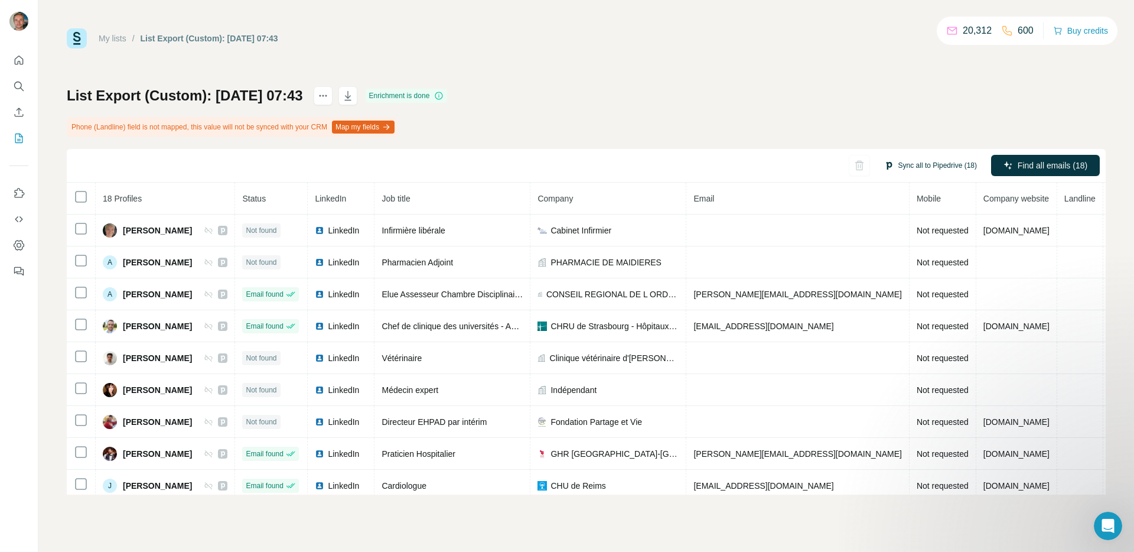
click at [935, 170] on button "Sync all to Pipedrive (18)" at bounding box center [930, 166] width 109 height 18
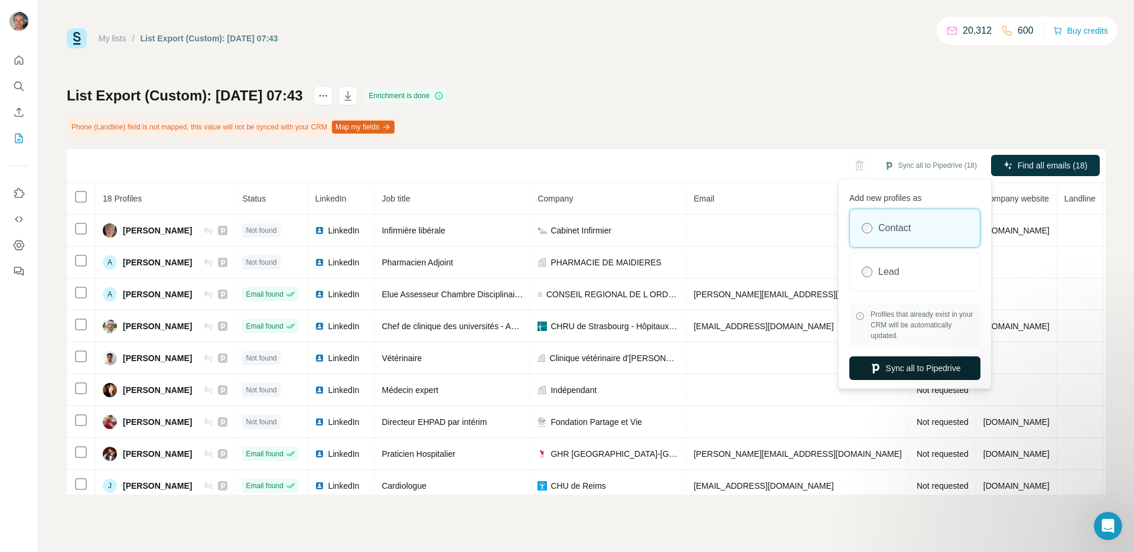
click at [904, 372] on button "Sync all to Pipedrive" at bounding box center [914, 368] width 131 height 24
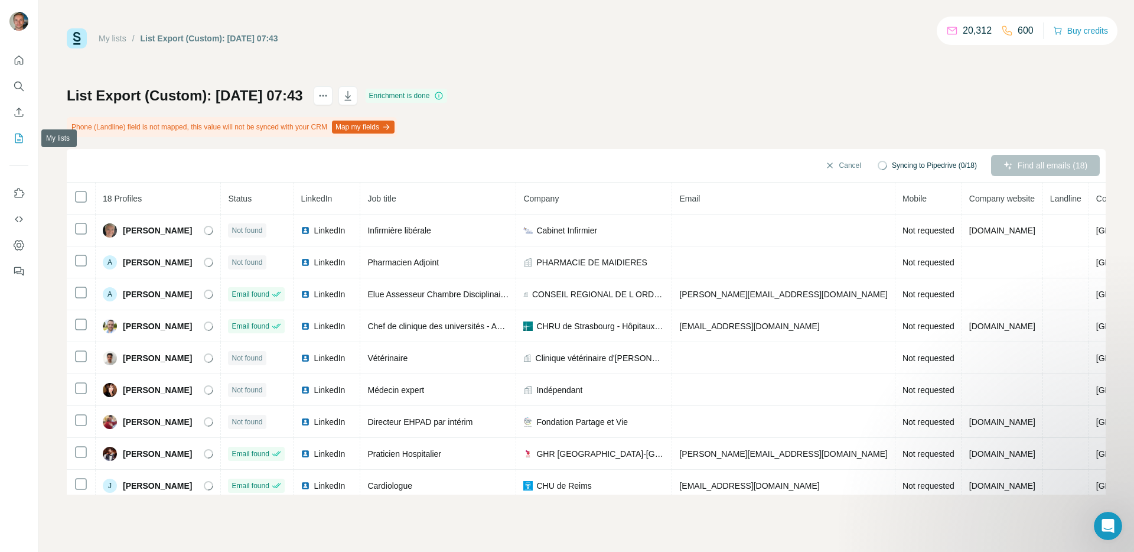
click at [17, 145] on button "My lists" at bounding box center [18, 138] width 19 height 21
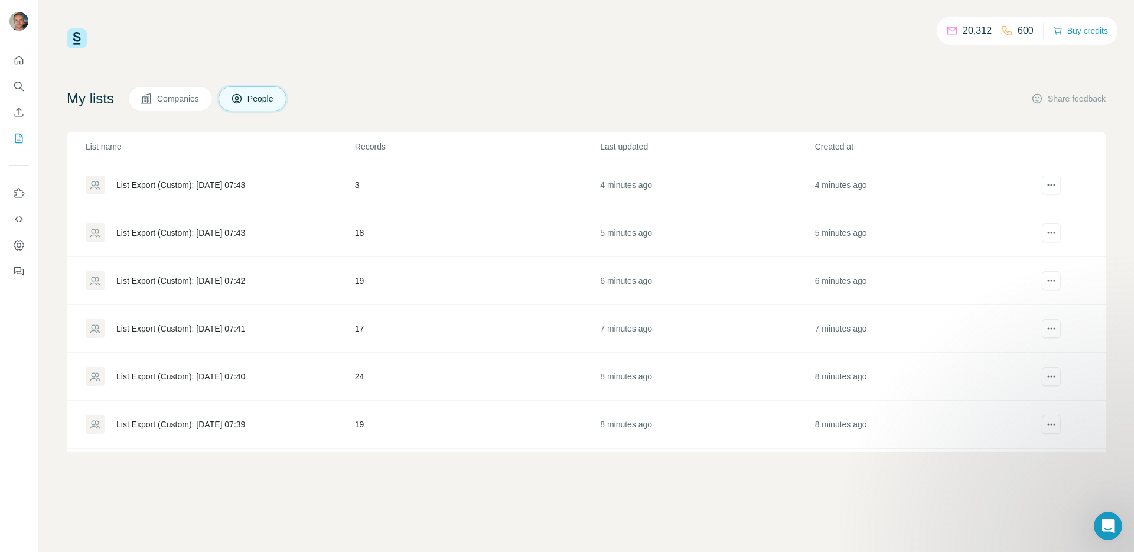
click at [207, 230] on div "List Export (Custom): [DATE] 07:43" at bounding box center [180, 233] width 129 height 12
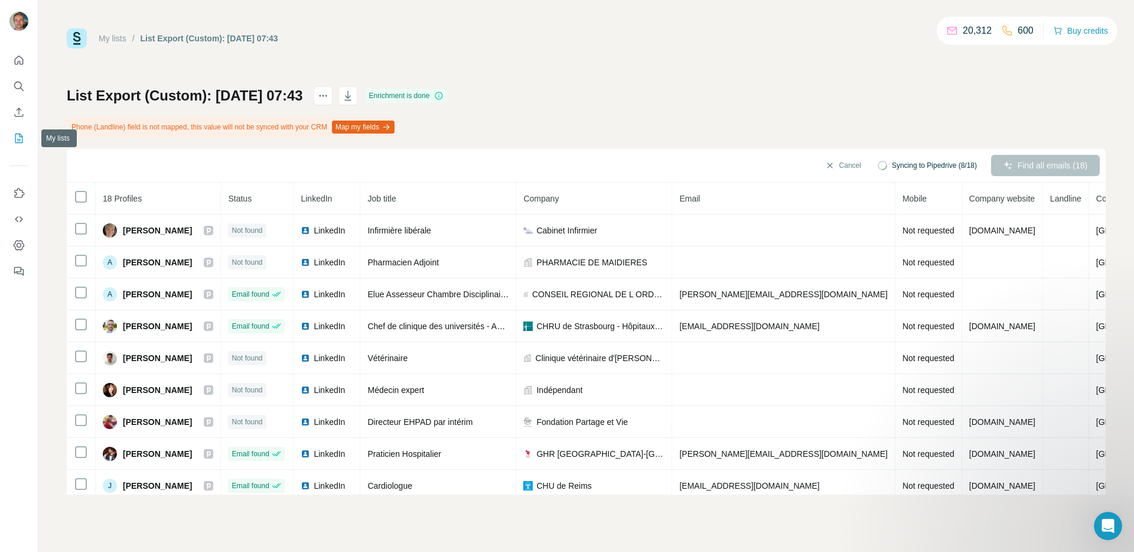
click at [17, 144] on button "My lists" at bounding box center [18, 138] width 19 height 21
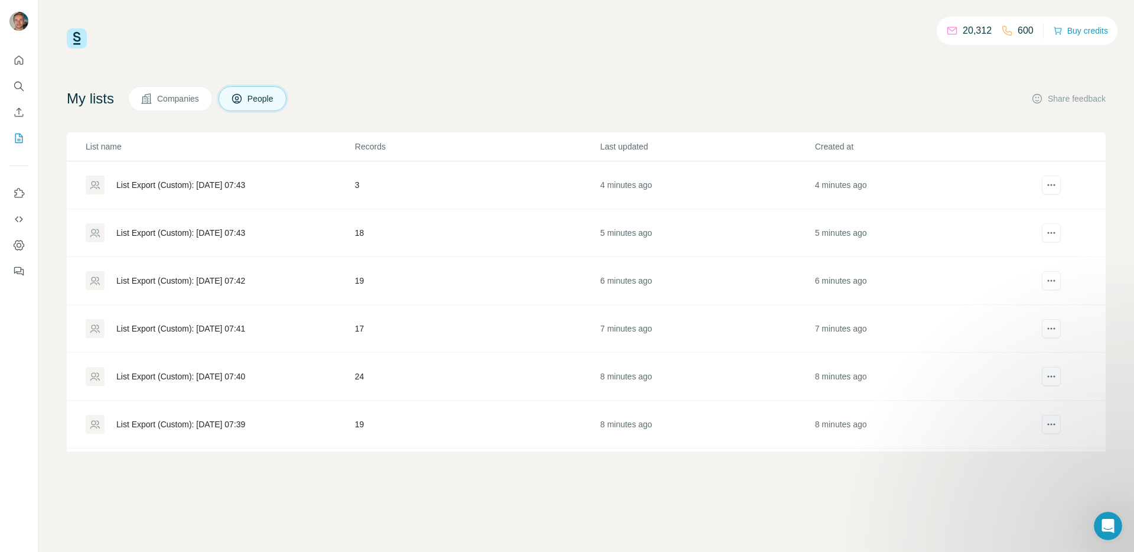
click at [172, 191] on div "List Export (Custom): [DATE] 07:43" at bounding box center [220, 184] width 268 height 19
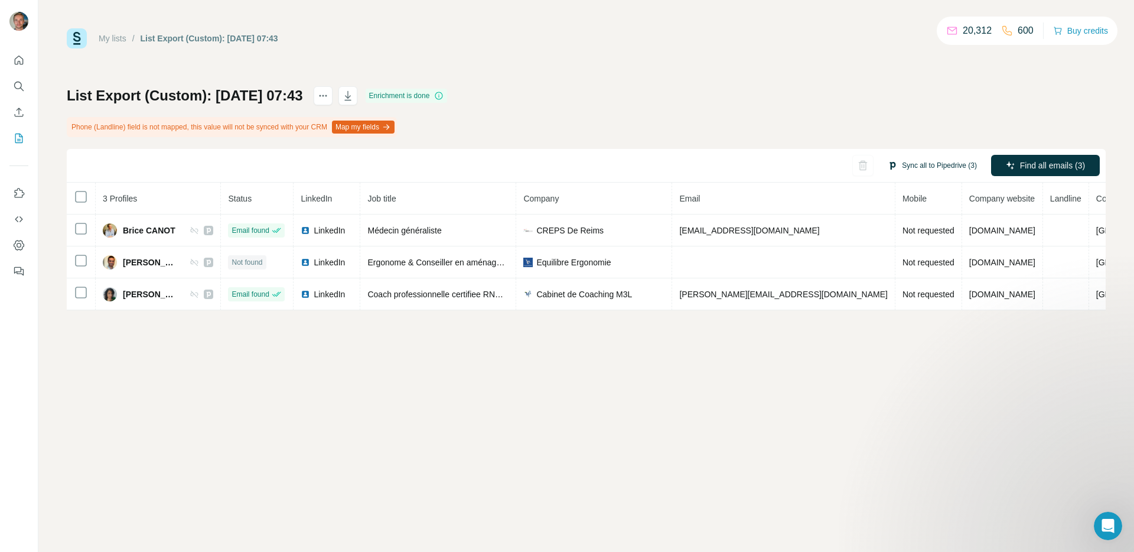
click at [917, 162] on button "Sync all to Pipedrive (3)" at bounding box center [932, 166] width 106 height 18
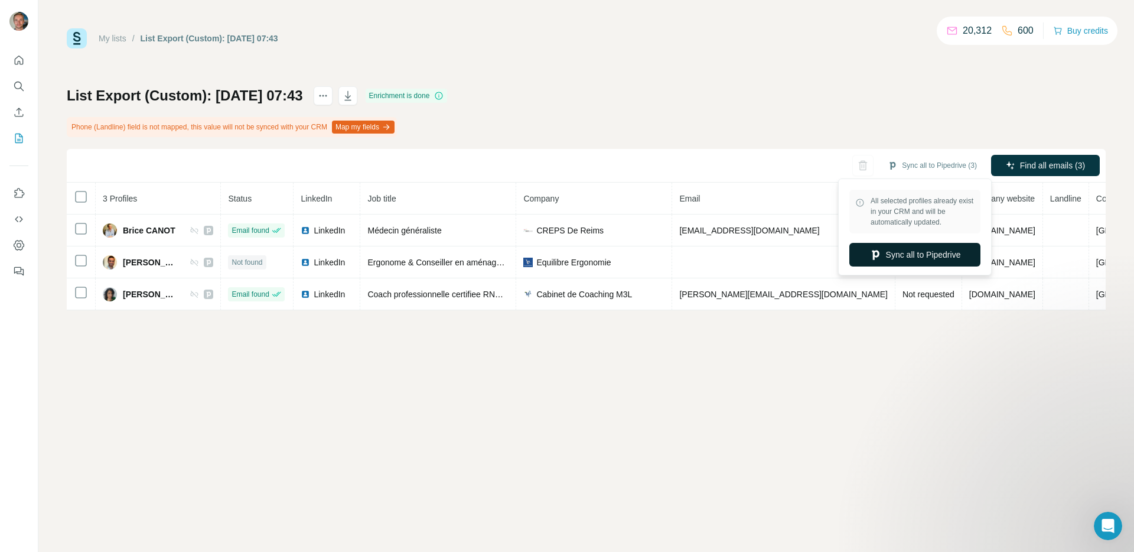
click at [907, 258] on button "Sync all to Pipedrive" at bounding box center [914, 255] width 131 height 24
